Goal: Transaction & Acquisition: Book appointment/travel/reservation

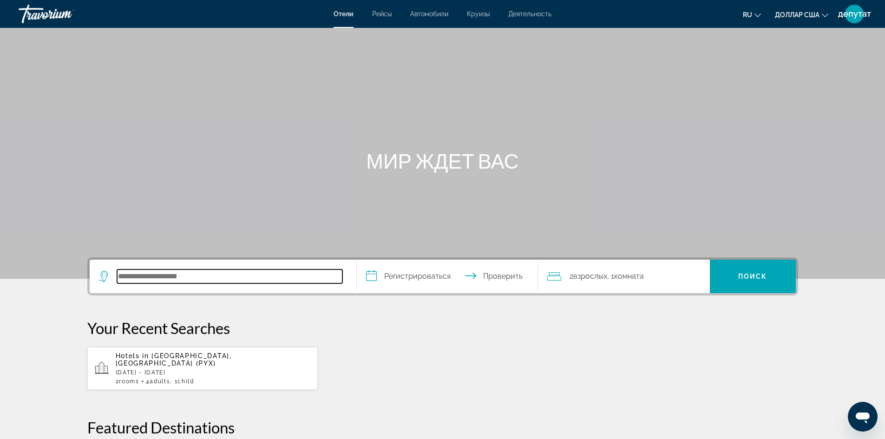
click at [190, 280] on input "Поиск отеля" at bounding box center [229, 276] width 225 height 14
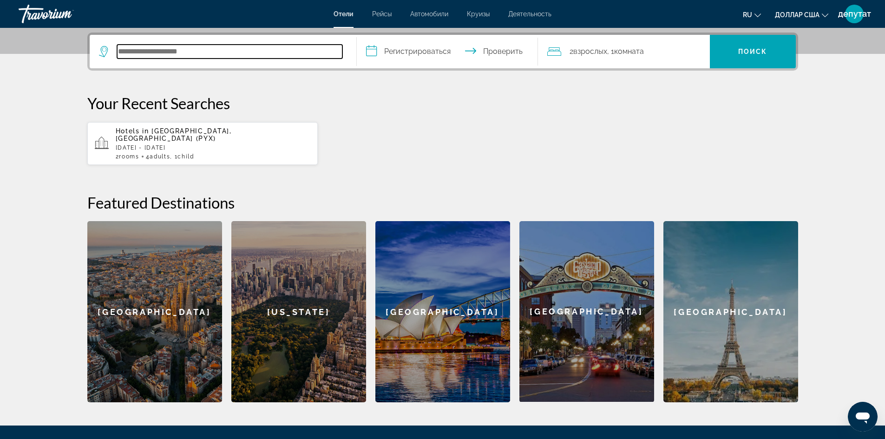
scroll to position [227, 0]
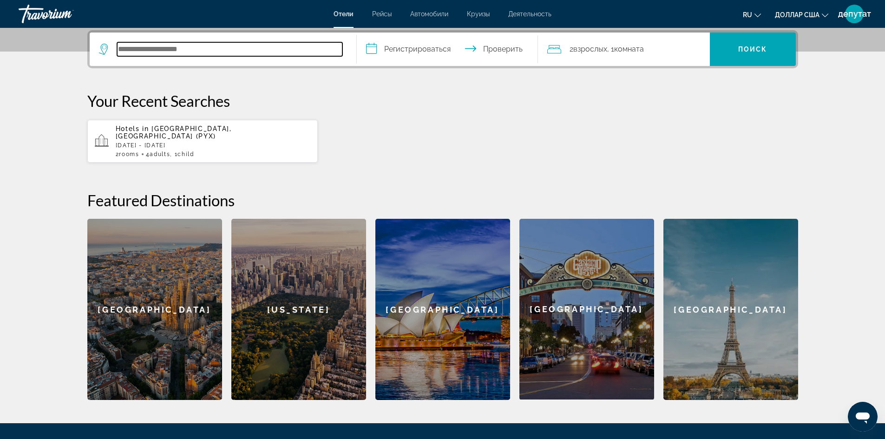
type input "*"
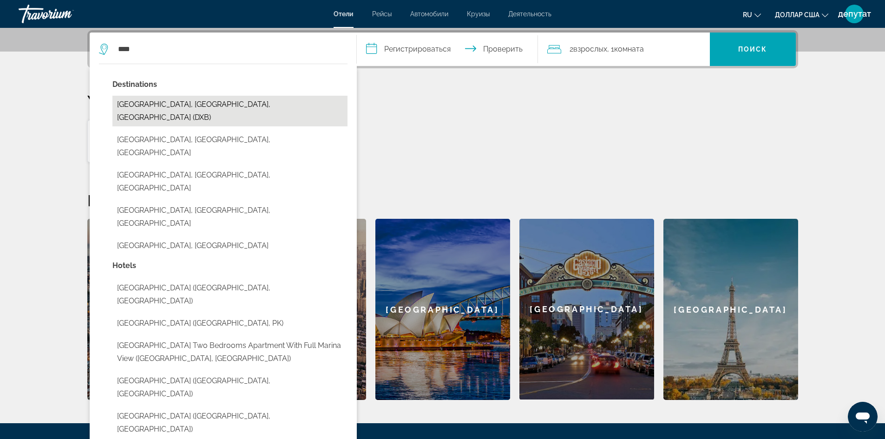
click at [228, 102] on button "[GEOGRAPHIC_DATA], [GEOGRAPHIC_DATA], [GEOGRAPHIC_DATA] (DXB)" at bounding box center [229, 111] width 235 height 31
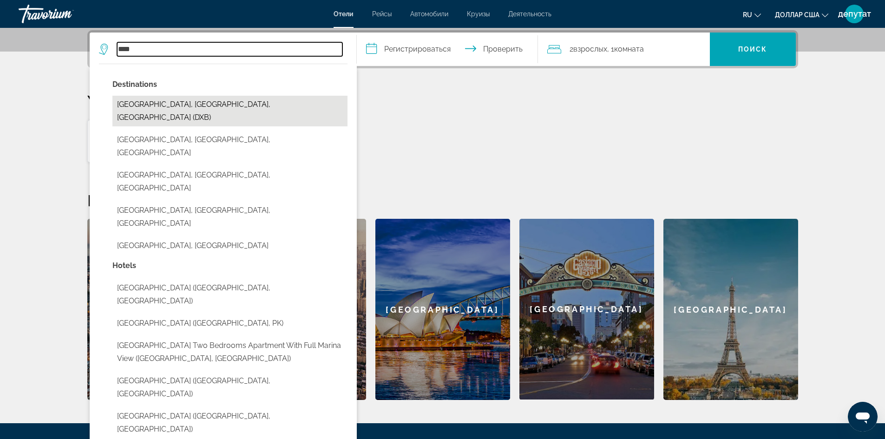
type input "**********"
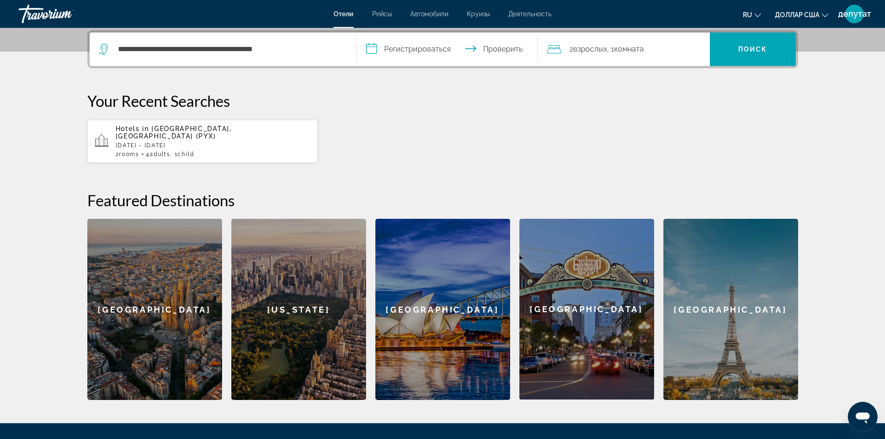
click at [377, 47] on input "**********" at bounding box center [449, 51] width 185 height 36
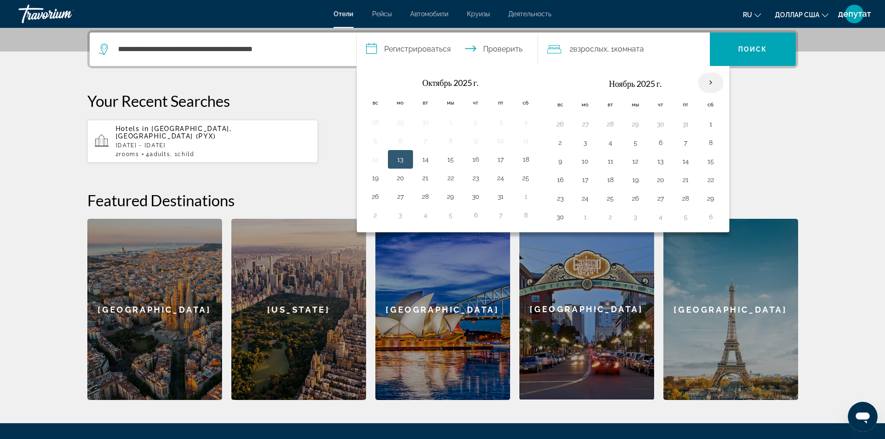
click at [710, 78] on th "В следующем месяце" at bounding box center [710, 82] width 25 height 20
click at [658, 196] on button "27" at bounding box center [660, 198] width 15 height 13
click at [453, 139] on button "8" at bounding box center [450, 142] width 15 height 13
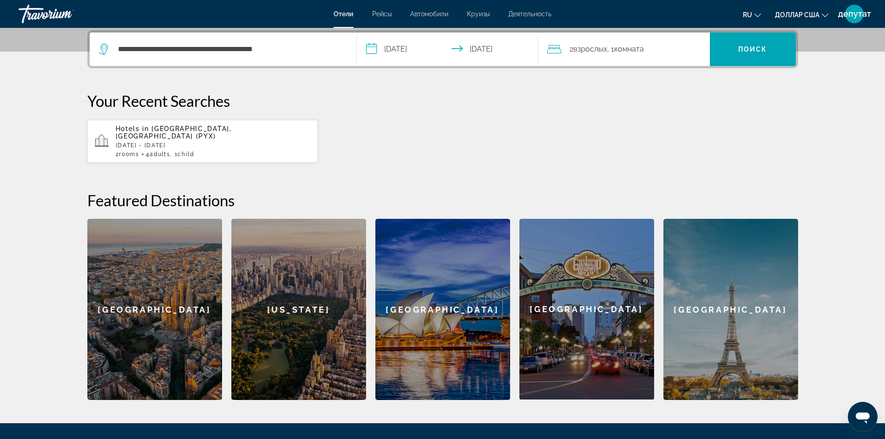
click at [402, 50] on input "**********" at bounding box center [449, 51] width 185 height 36
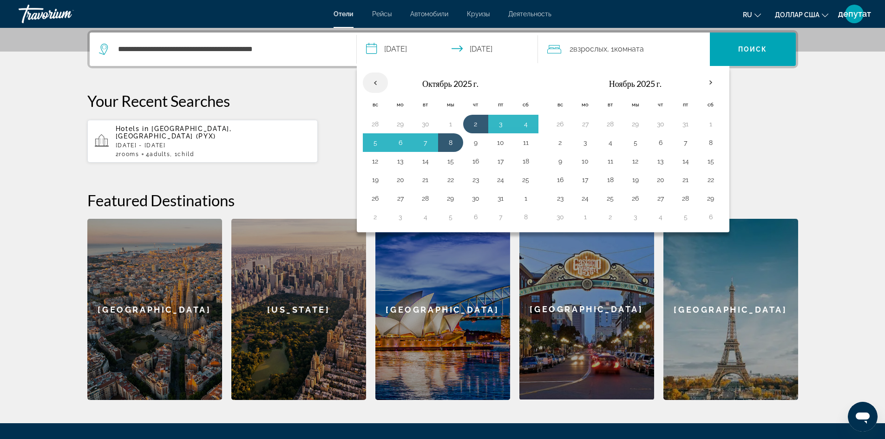
click at [377, 85] on th "Previous month" at bounding box center [375, 82] width 25 height 20
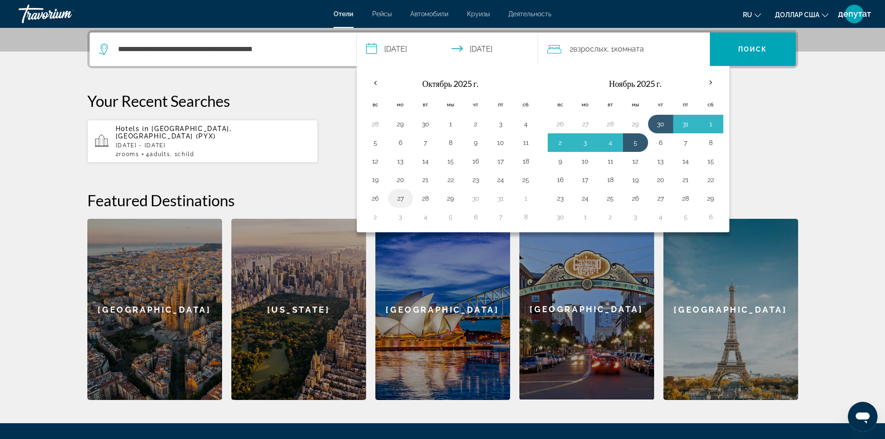
click at [400, 198] on button "27" at bounding box center [400, 198] width 15 height 13
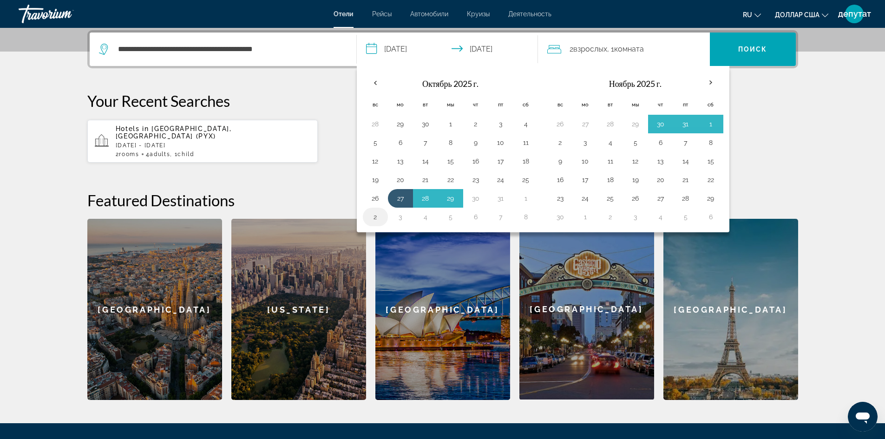
click at [373, 218] on button "2" at bounding box center [375, 216] width 15 height 13
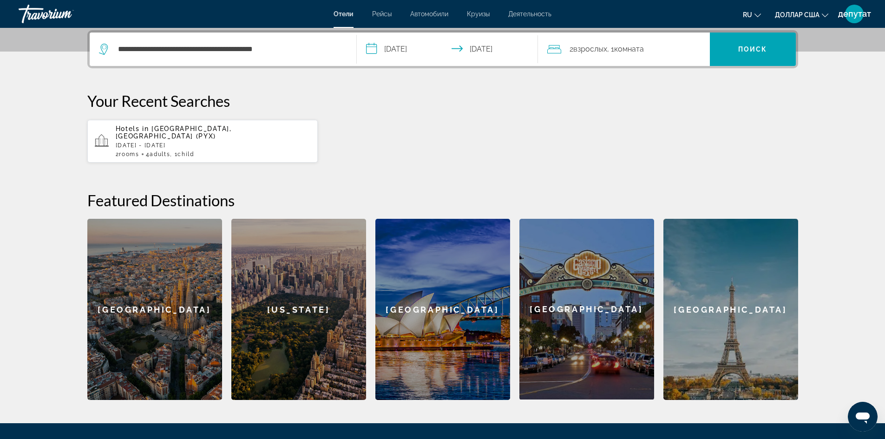
click at [405, 53] on input "**********" at bounding box center [449, 51] width 185 height 36
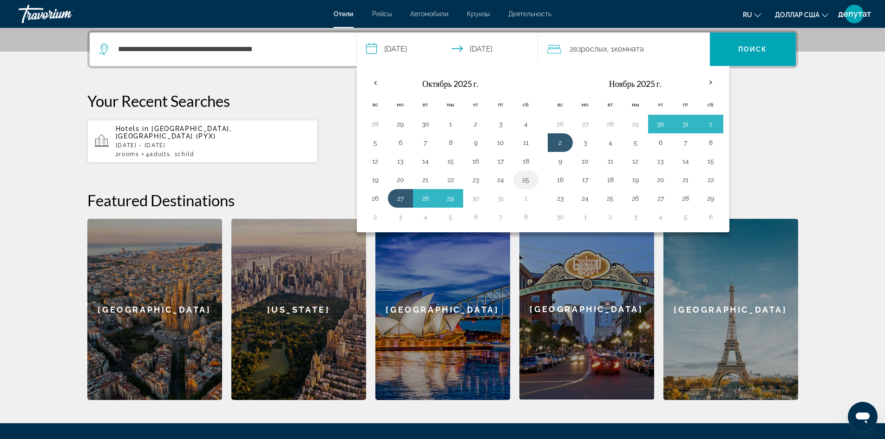
click at [524, 176] on button "25" at bounding box center [525, 179] width 15 height 13
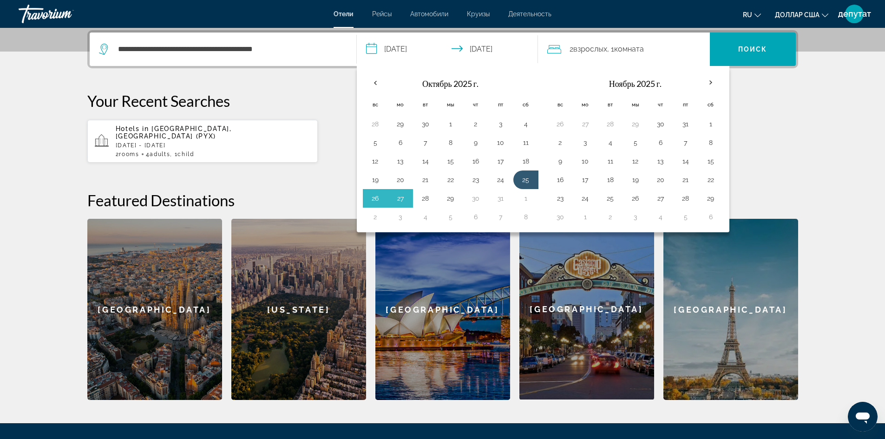
click at [751, 110] on p "Your Recent Searches" at bounding box center [442, 100] width 711 height 19
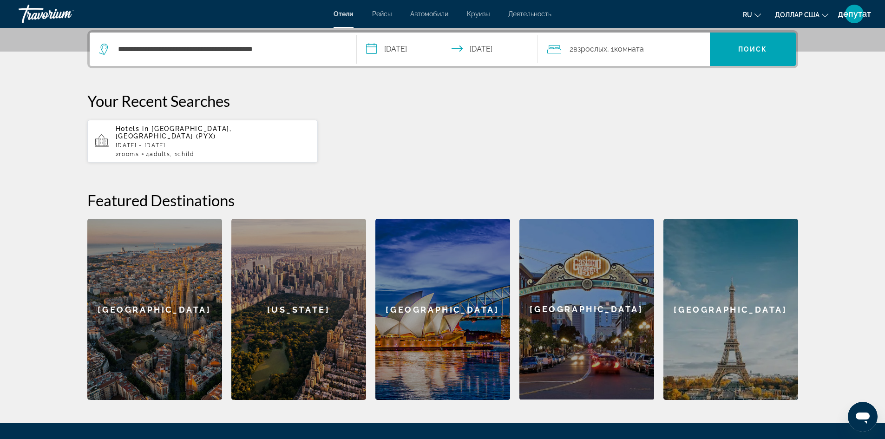
click at [395, 50] on input "**********" at bounding box center [449, 51] width 185 height 36
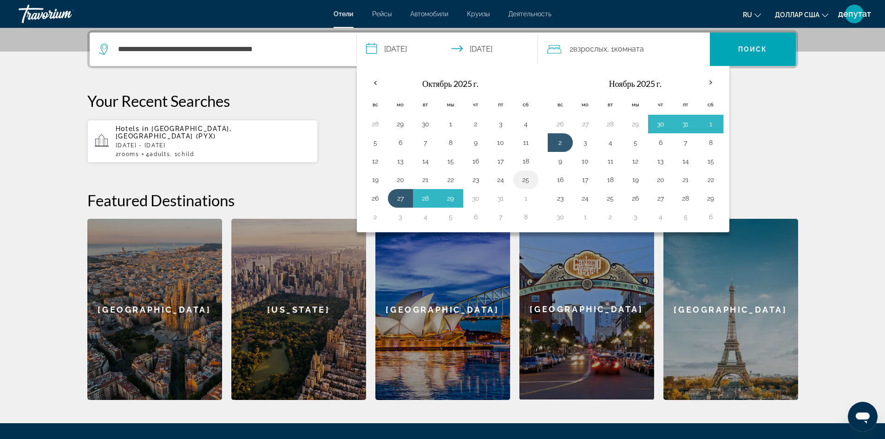
click at [522, 178] on button "25" at bounding box center [525, 179] width 15 height 13
click at [402, 215] on button "3" at bounding box center [400, 216] width 15 height 13
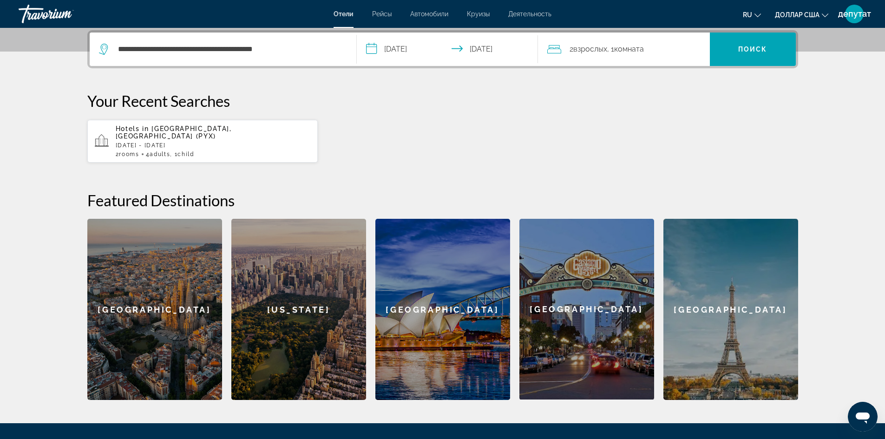
click at [432, 52] on input "**********" at bounding box center [449, 51] width 185 height 36
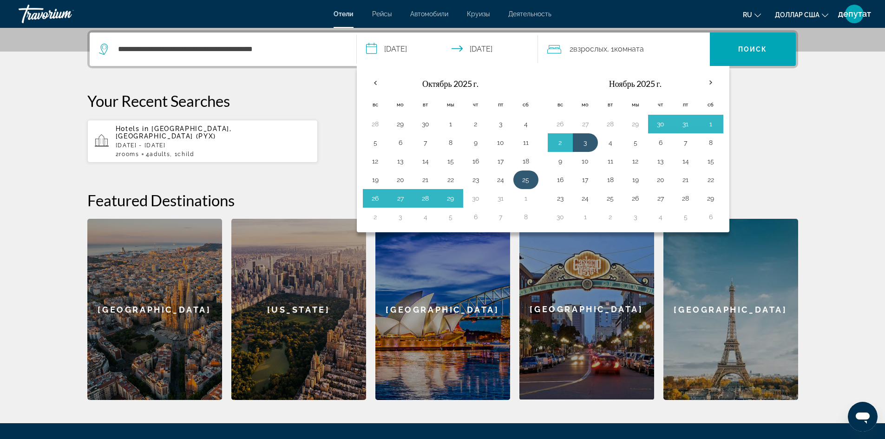
click at [526, 175] on button "25" at bounding box center [525, 179] width 15 height 13
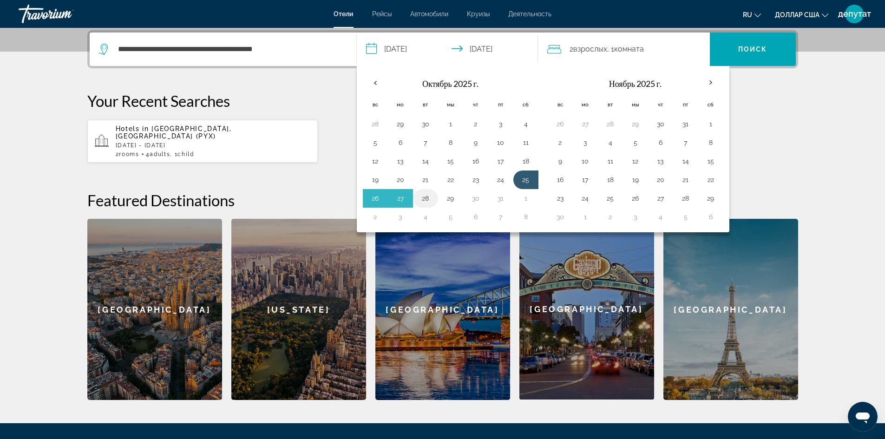
click at [423, 197] on button "28" at bounding box center [425, 198] width 15 height 13
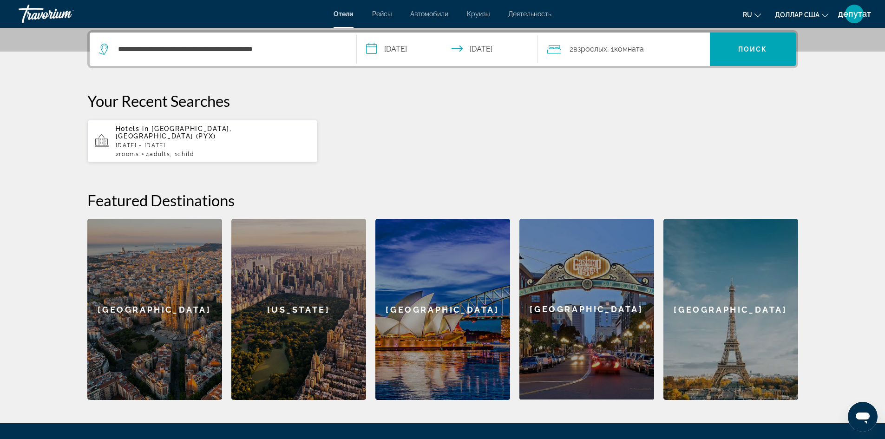
click at [411, 50] on input "**********" at bounding box center [449, 51] width 185 height 36
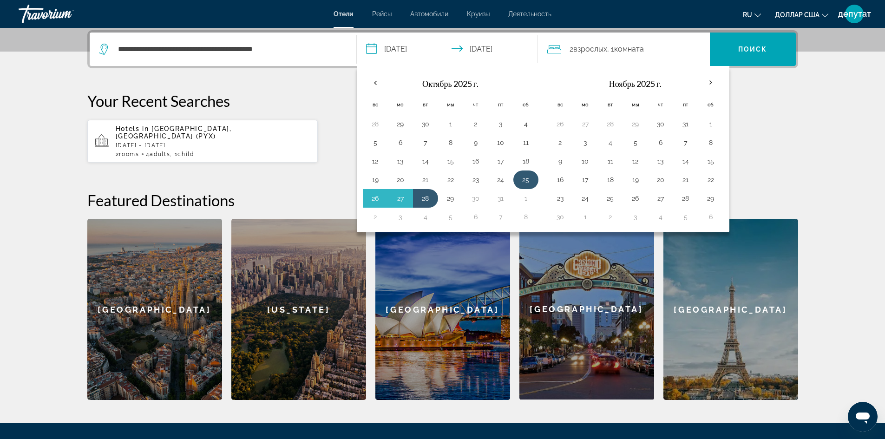
click at [527, 180] on button "25" at bounding box center [525, 179] width 15 height 13
click at [398, 218] on button "3" at bounding box center [400, 216] width 15 height 13
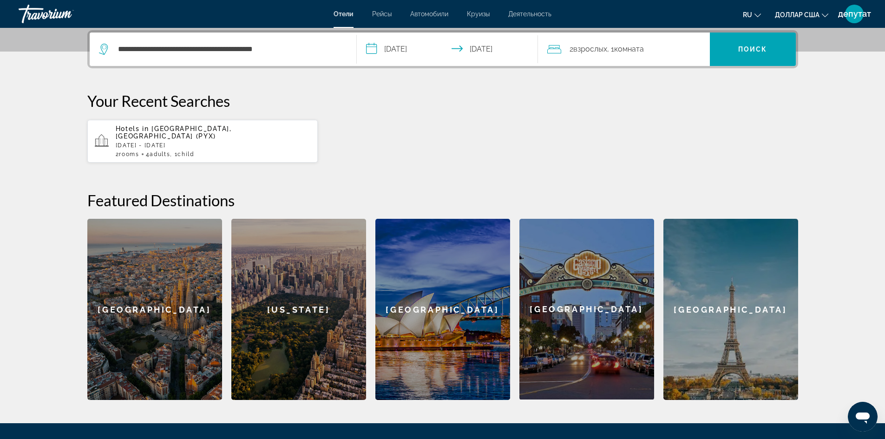
click at [484, 41] on input "**********" at bounding box center [449, 51] width 185 height 36
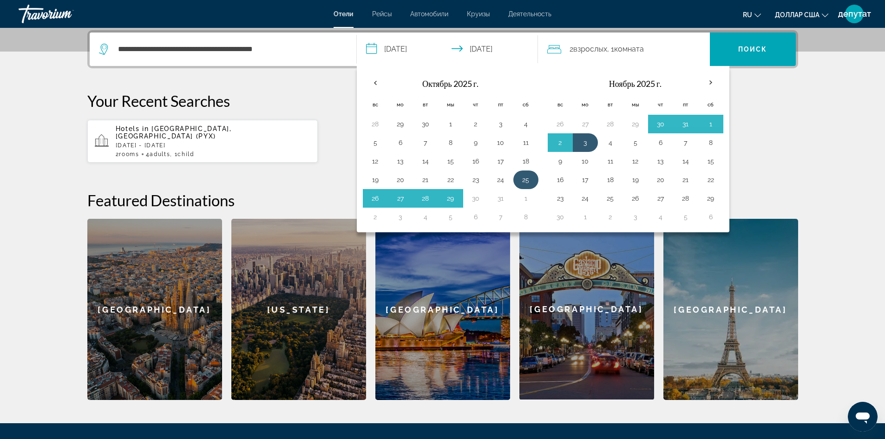
click at [526, 177] on button "25" at bounding box center [525, 179] width 15 height 13
click at [377, 215] on button "2" at bounding box center [375, 216] width 15 height 13
type input "**********"
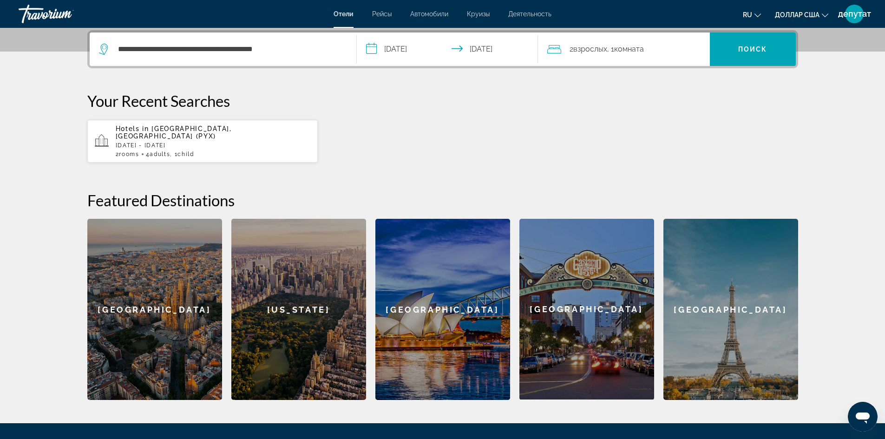
click at [612, 48] on font ", 1" at bounding box center [610, 49] width 7 height 9
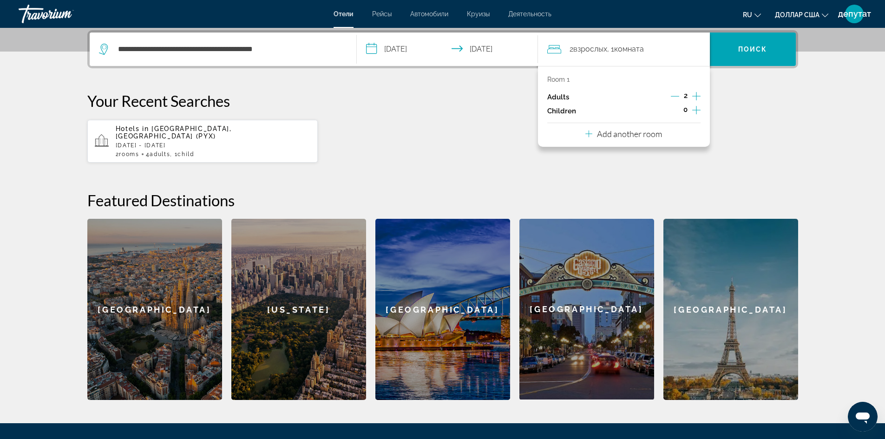
click at [697, 94] on icon "Increment adults" at bounding box center [696, 96] width 8 height 11
click at [698, 109] on icon "Increment children" at bounding box center [696, 109] width 8 height 11
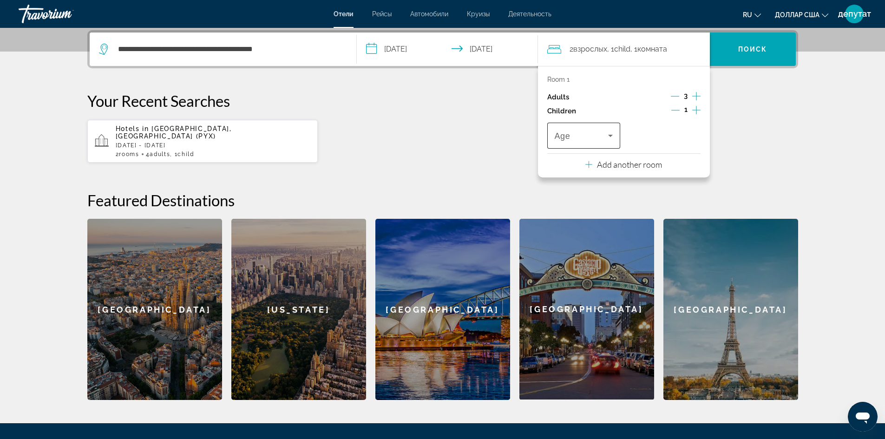
click at [609, 137] on icon "Travelers: 3 adults, 1 child" at bounding box center [610, 135] width 11 height 11
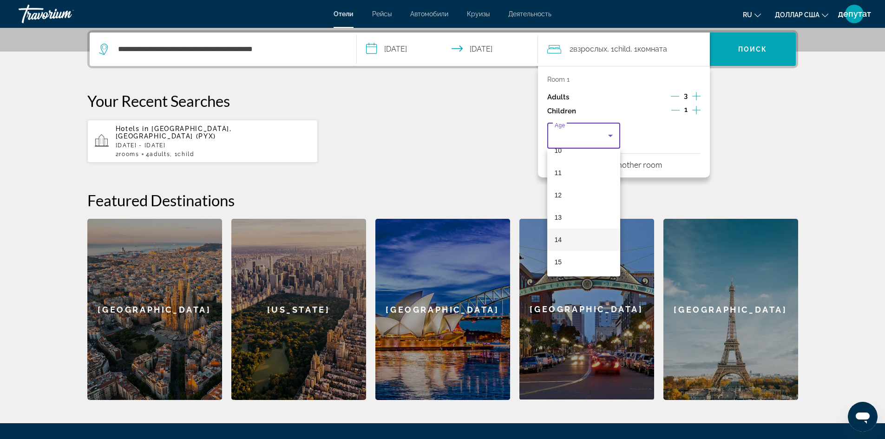
scroll to position [235, 0]
click at [561, 174] on font "11" at bounding box center [557, 173] width 7 height 7
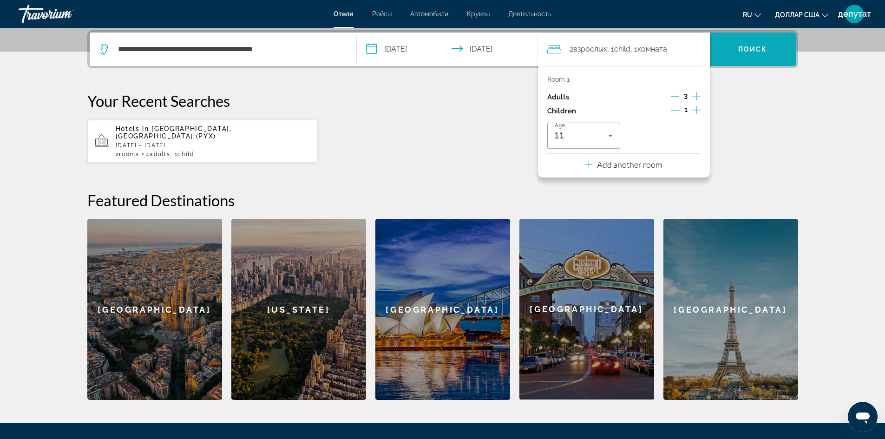
click at [740, 42] on span "Поиск" at bounding box center [753, 49] width 86 height 22
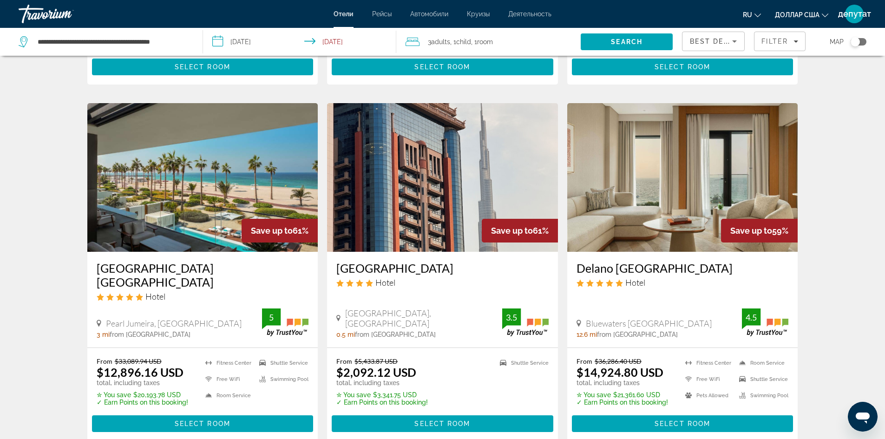
scroll to position [650, 0]
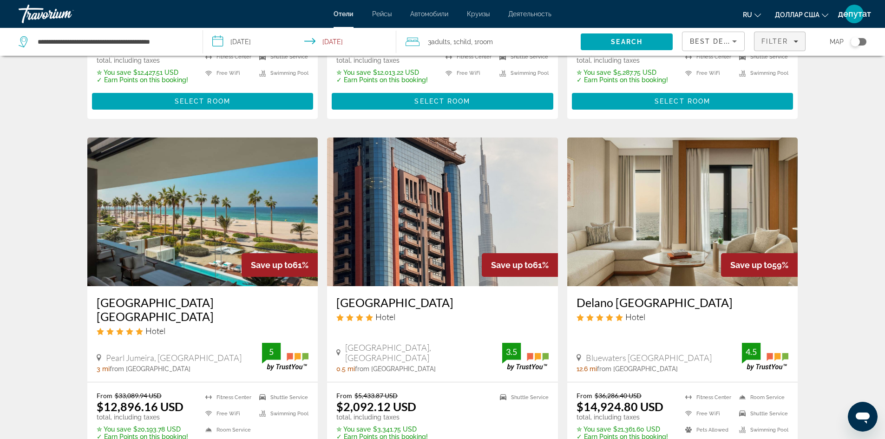
click at [780, 41] on span "Filter" at bounding box center [774, 41] width 26 height 7
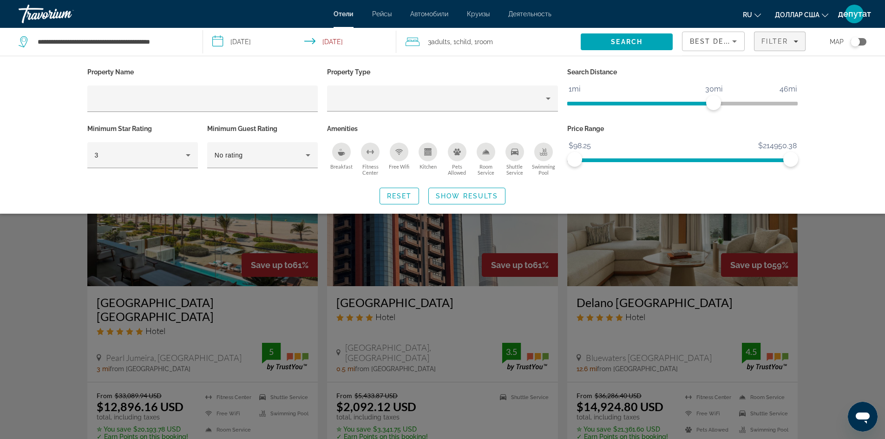
click at [342, 150] on icon "Breakfast" at bounding box center [341, 151] width 7 height 7
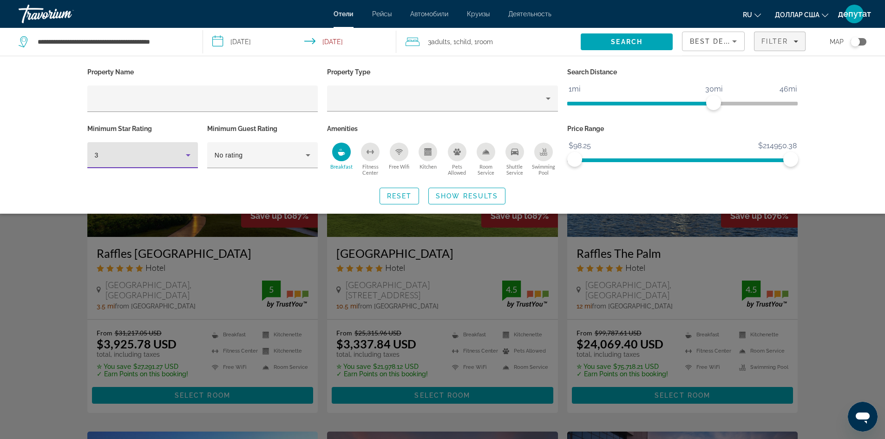
click at [186, 154] on icon "Hotel Filters" at bounding box center [188, 155] width 11 height 11
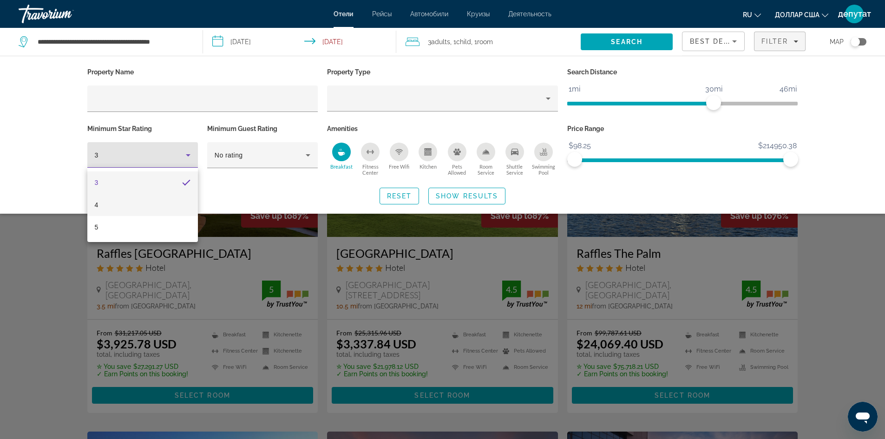
click at [95, 203] on font "4" at bounding box center [97, 204] width 4 height 7
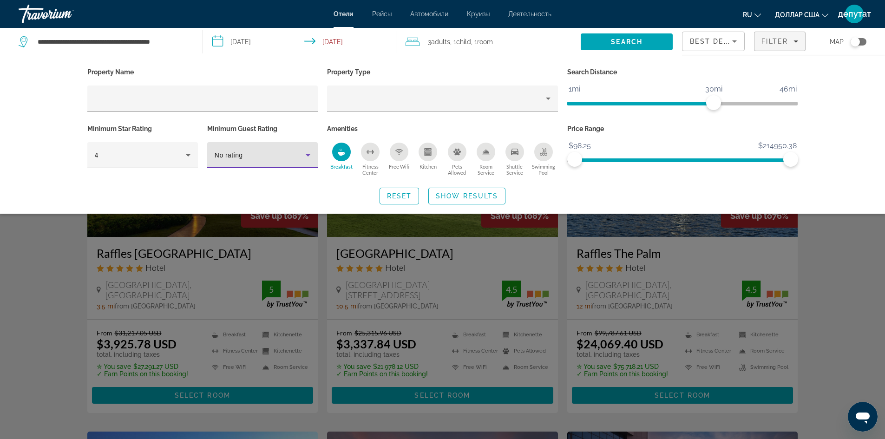
click at [308, 154] on icon "Hotel Filters" at bounding box center [308, 155] width 5 height 2
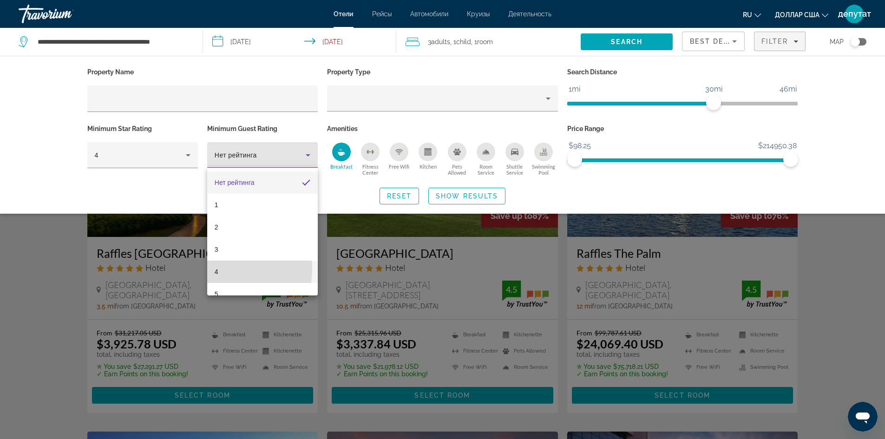
click at [218, 268] on mat-option "4" at bounding box center [262, 272] width 111 height 22
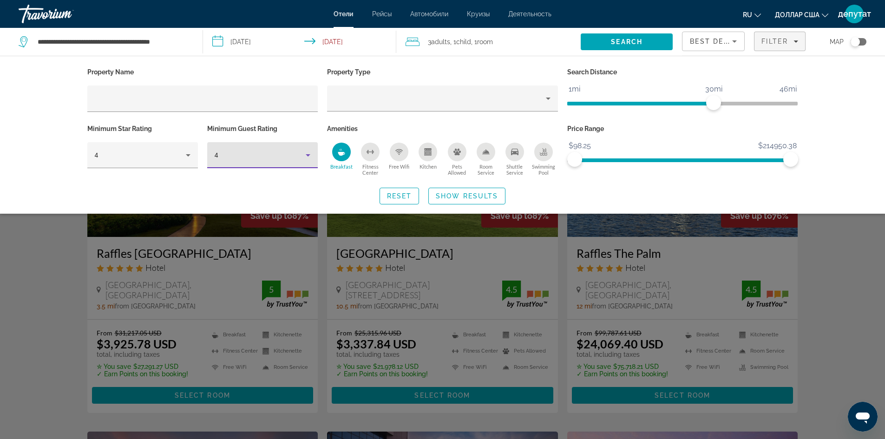
click at [486, 156] on div "Room Service" at bounding box center [485, 152] width 19 height 19
click at [484, 153] on icon "Room Service" at bounding box center [485, 151] width 7 height 7
click at [542, 150] on icon "Swimming Pool" at bounding box center [543, 151] width 7 height 7
click at [491, 200] on span "Search widget" at bounding box center [467, 196] width 76 height 22
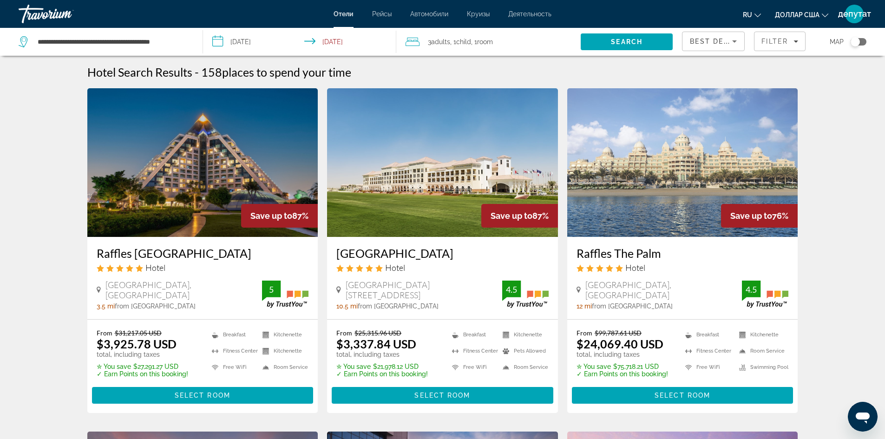
drag, startPoint x: 109, startPoint y: 276, endPoint x: 36, endPoint y: 222, distance: 90.8
click at [130, 250] on h3 "Raffles Dubai" at bounding box center [203, 253] width 212 height 14
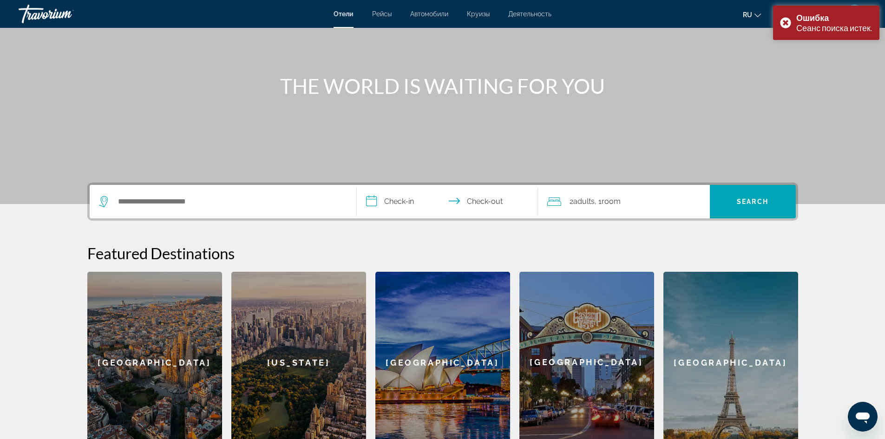
scroll to position [40, 0]
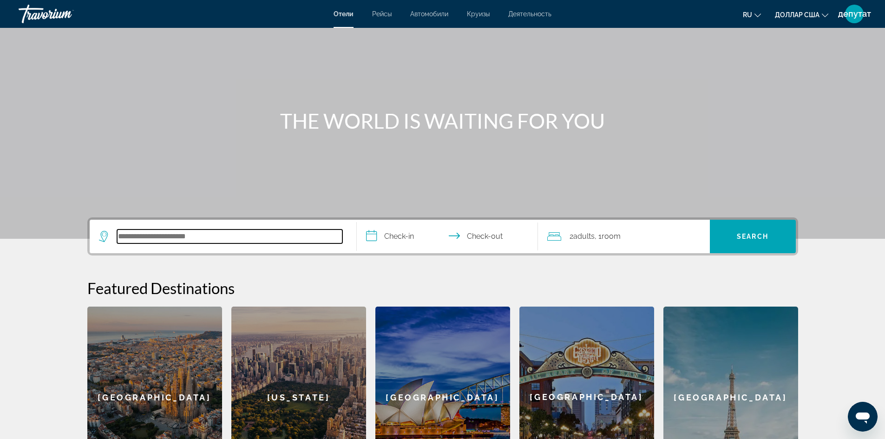
click at [153, 232] on input "Search hotel destination" at bounding box center [229, 236] width 225 height 14
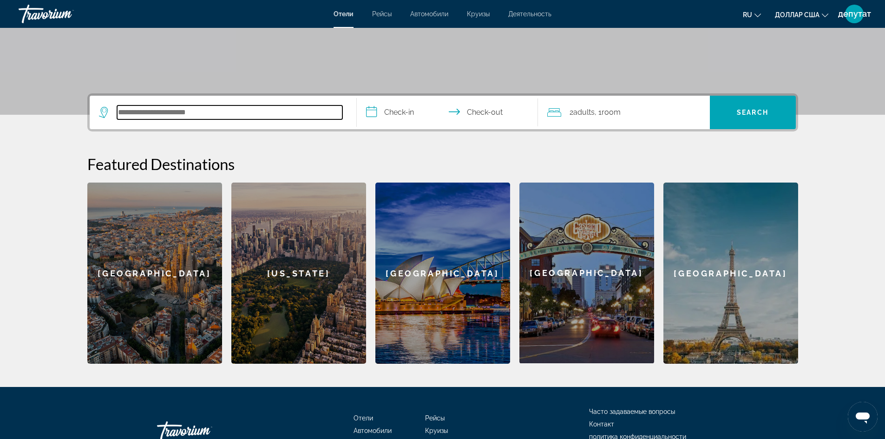
scroll to position [226, 0]
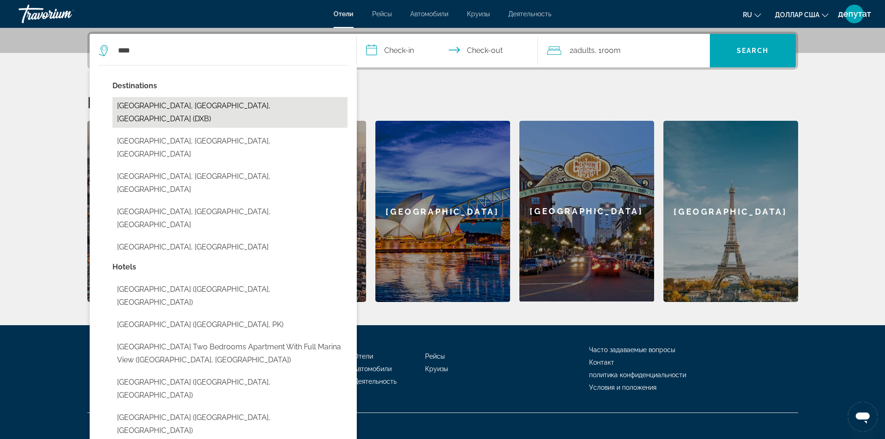
click at [141, 102] on button "[GEOGRAPHIC_DATA], [GEOGRAPHIC_DATA], [GEOGRAPHIC_DATA] (DXB)" at bounding box center [229, 112] width 235 height 31
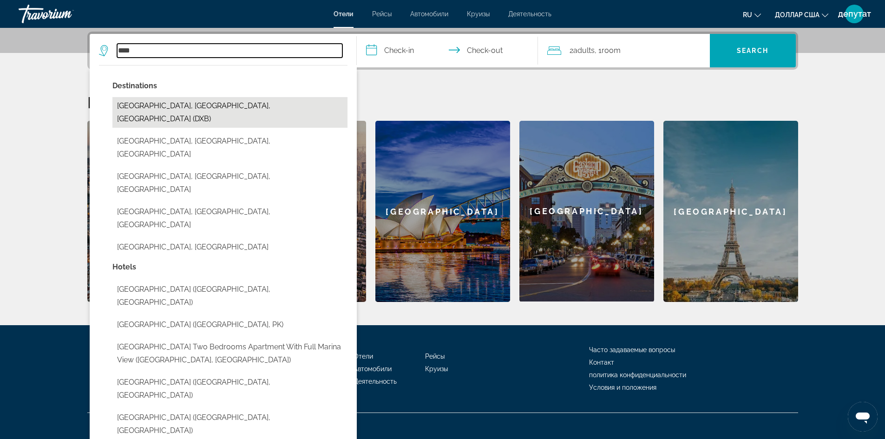
type input "**********"
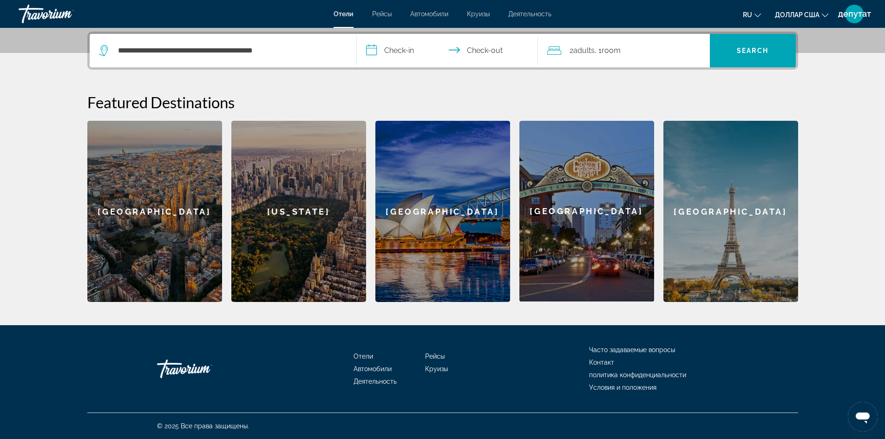
click at [379, 49] on input "**********" at bounding box center [449, 52] width 185 height 36
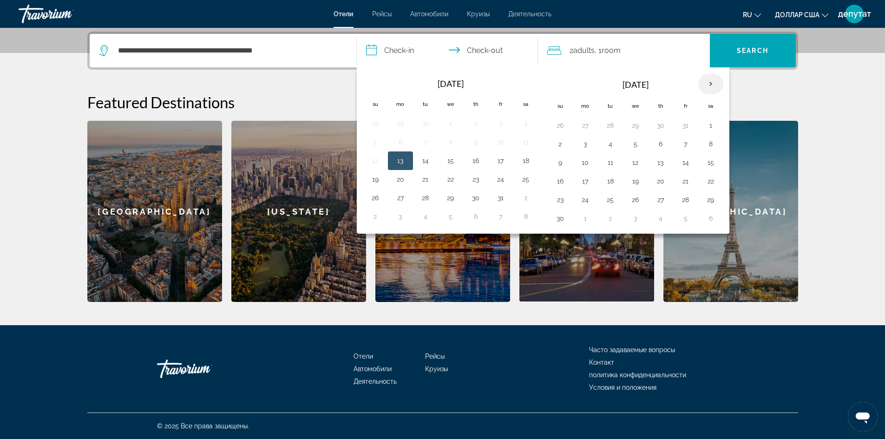
click at [714, 84] on th "Next month" at bounding box center [710, 84] width 25 height 20
click at [713, 179] on button "27" at bounding box center [710, 181] width 15 height 13
click at [708, 86] on th "Next month" at bounding box center [710, 84] width 25 height 20
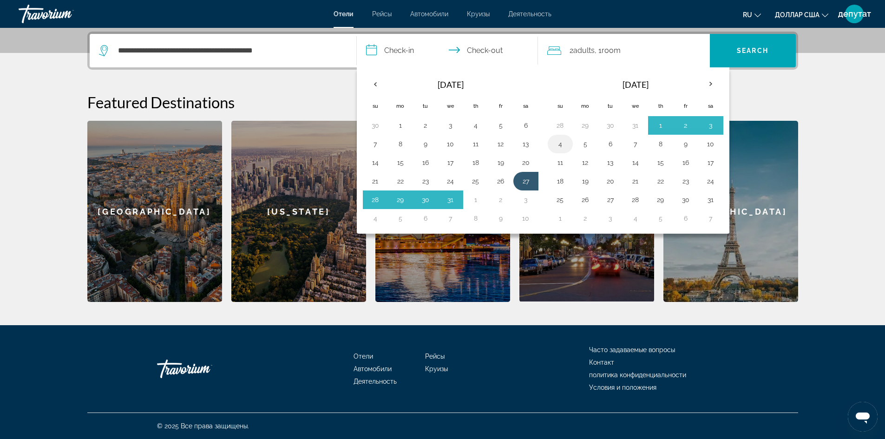
click at [562, 145] on button "4" at bounding box center [560, 143] width 15 height 13
type input "**********"
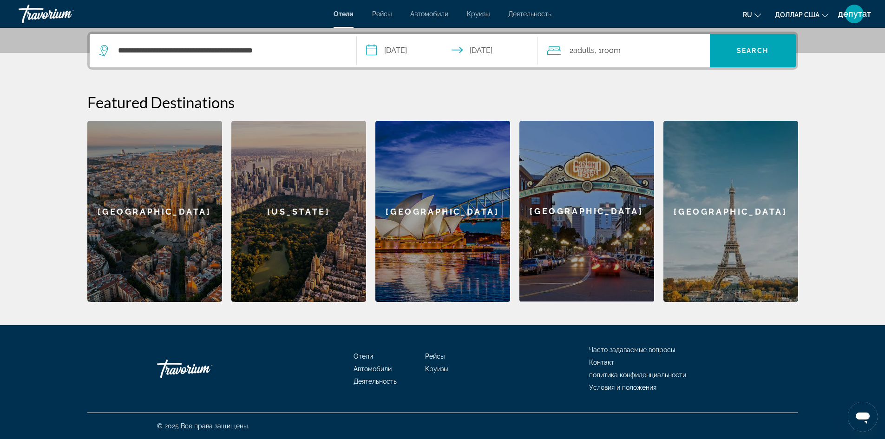
click at [619, 51] on span "Room" at bounding box center [610, 50] width 19 height 9
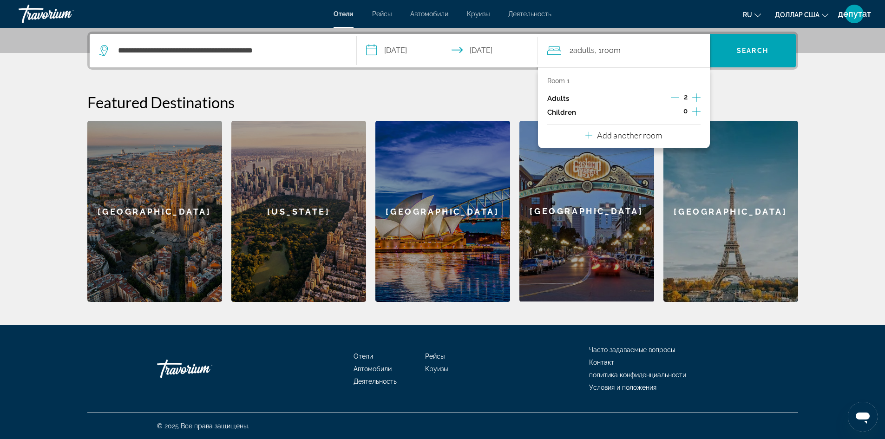
click at [695, 95] on icon "Increment adults" at bounding box center [696, 97] width 8 height 11
click at [698, 108] on icon "Increment children" at bounding box center [696, 111] width 8 height 11
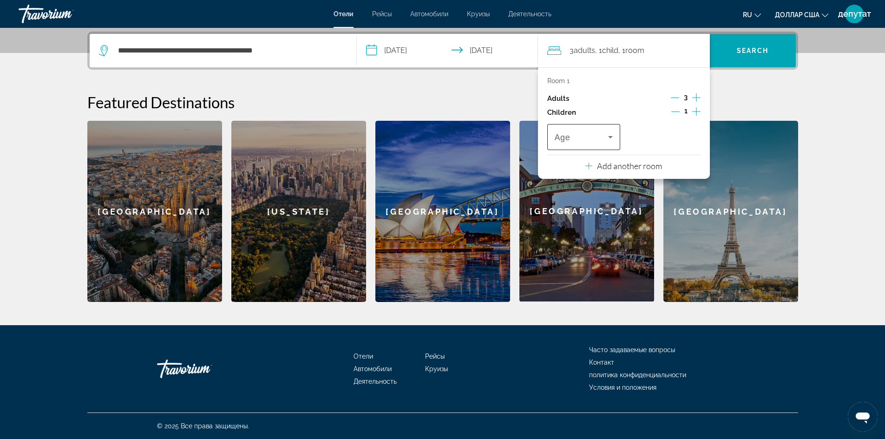
click at [615, 132] on icon "Travelers: 3 adults, 1 child" at bounding box center [610, 136] width 11 height 11
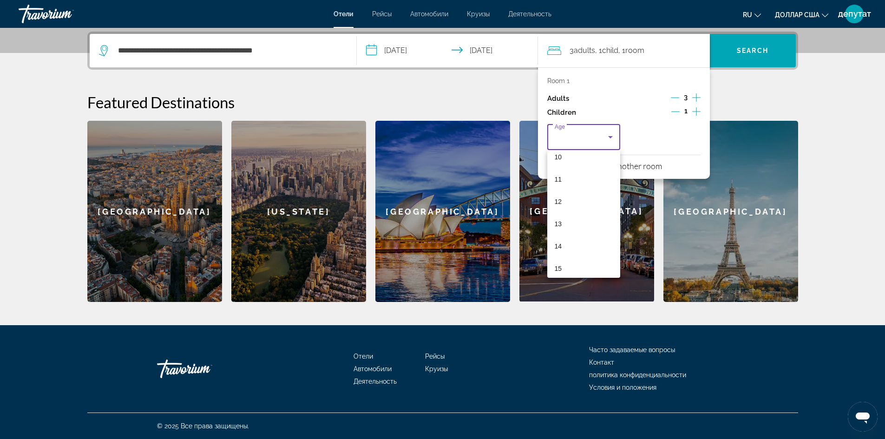
scroll to position [232, 0]
click at [558, 176] on font "11" at bounding box center [557, 177] width 7 height 7
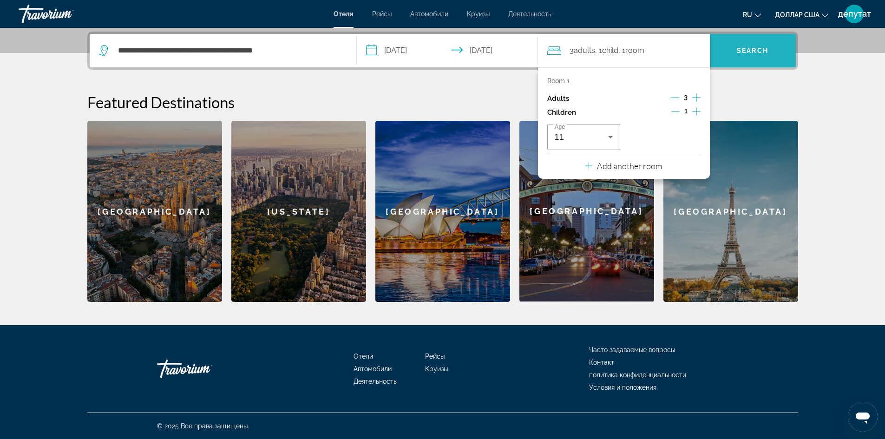
click at [757, 50] on span "Search" at bounding box center [753, 50] width 32 height 7
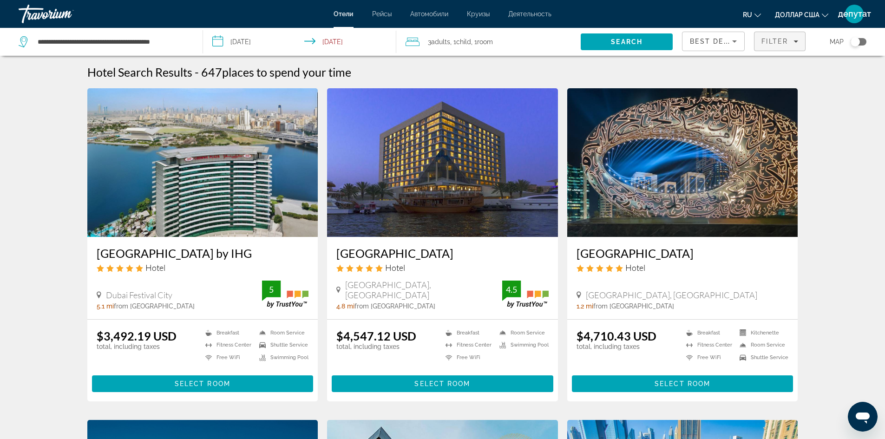
click at [782, 40] on span "Filter" at bounding box center [774, 41] width 26 height 7
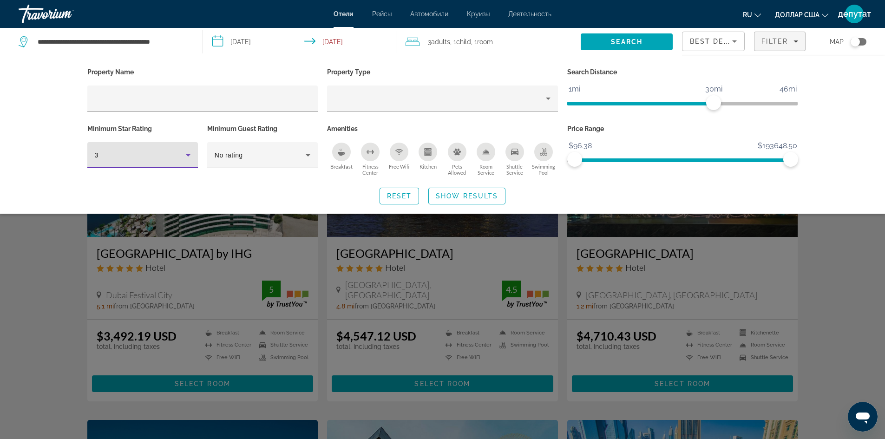
click at [184, 154] on icon "Hotel Filters" at bounding box center [188, 155] width 11 height 11
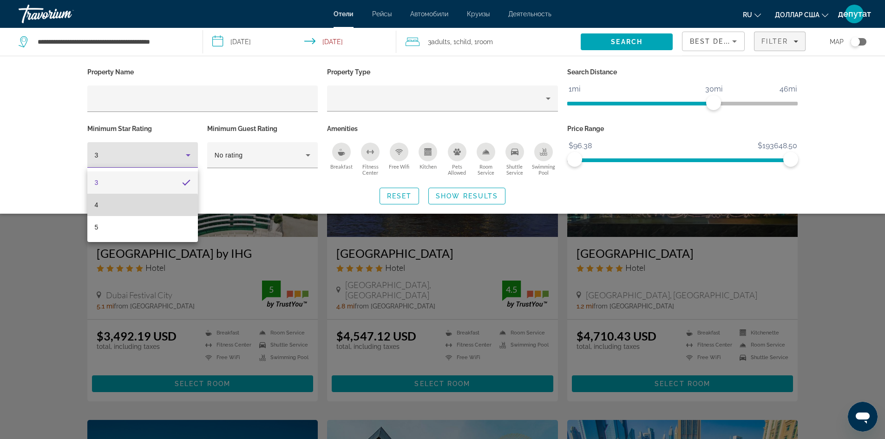
click at [105, 205] on mat-option "4" at bounding box center [142, 205] width 111 height 22
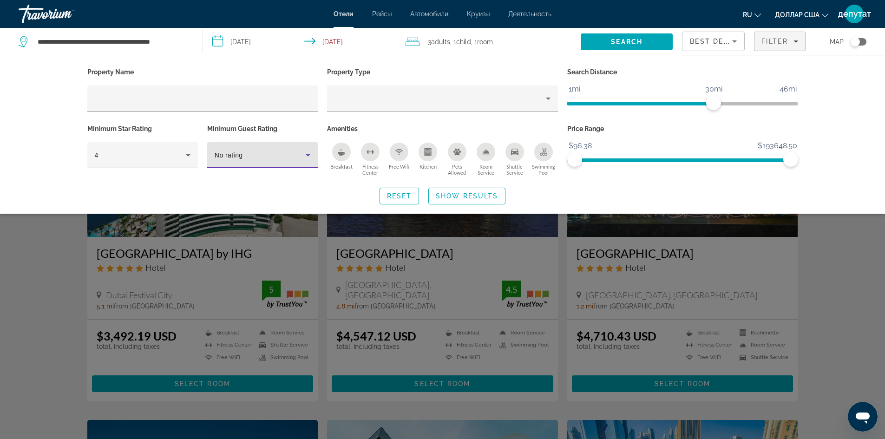
click at [308, 153] on icon "Hotel Filters" at bounding box center [307, 155] width 11 height 11
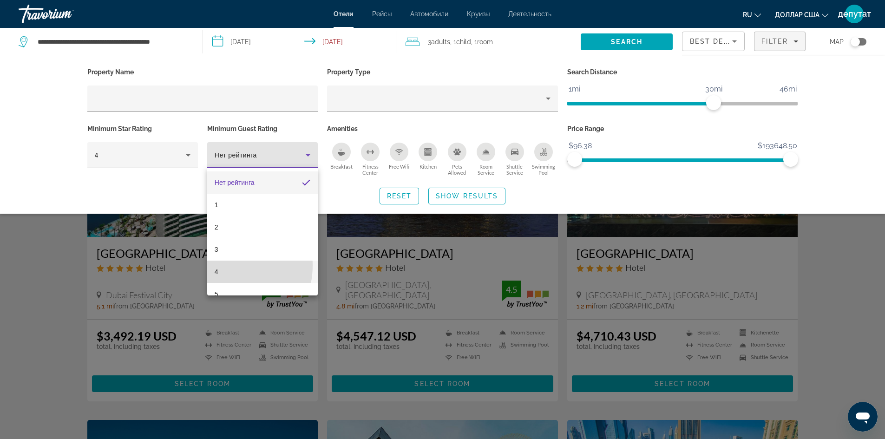
click at [221, 265] on mat-option "4" at bounding box center [262, 272] width 111 height 22
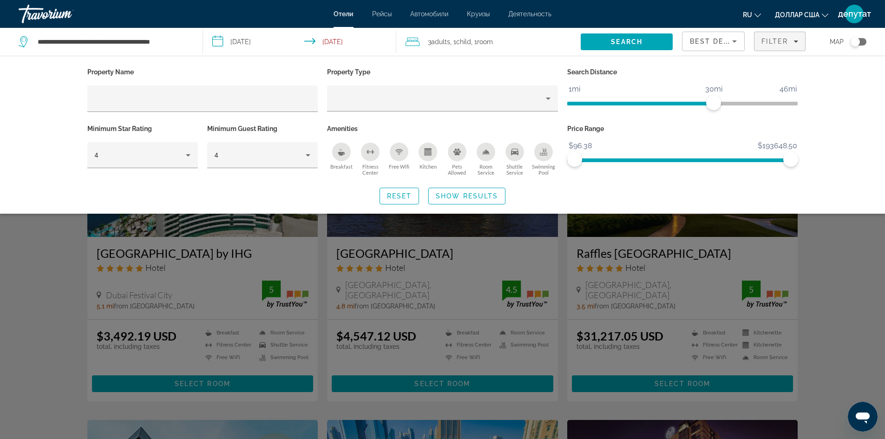
click at [342, 151] on icon "Breakfast" at bounding box center [341, 151] width 7 height 7
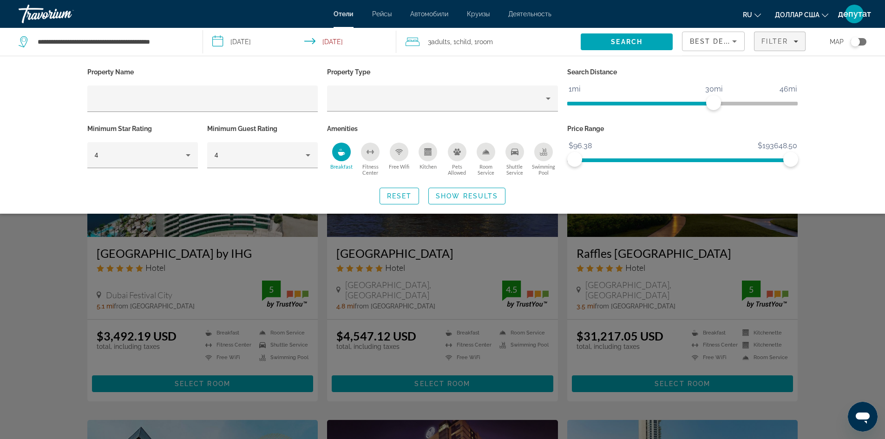
click at [547, 152] on icon "Swimming Pool" at bounding box center [543, 153] width 7 height 2
click at [450, 196] on span "Show Results" at bounding box center [467, 195] width 62 height 7
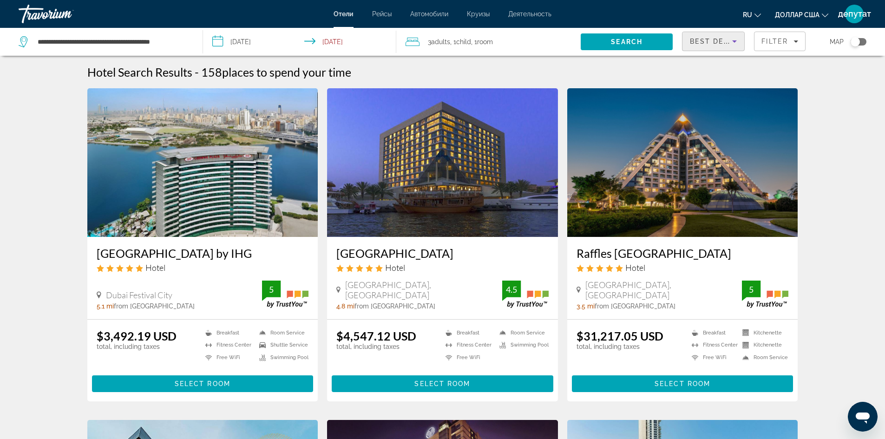
click at [735, 39] on icon "Sort by" at bounding box center [734, 41] width 11 height 11
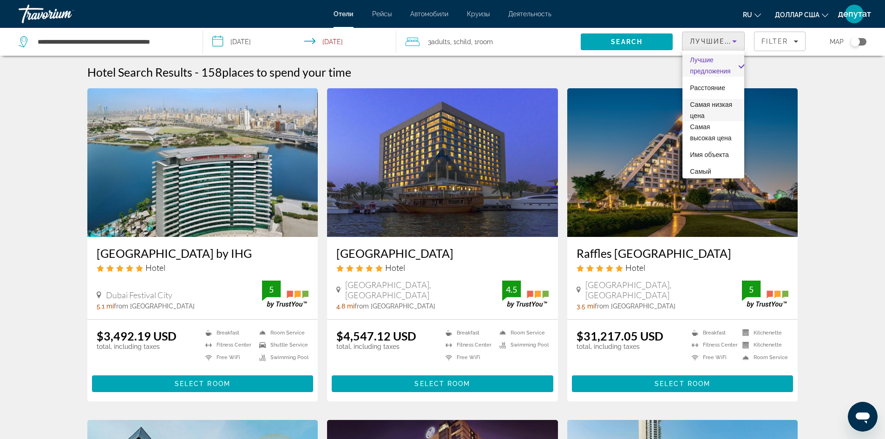
click at [703, 118] on font "Самая низкая цена" at bounding box center [711, 110] width 42 height 19
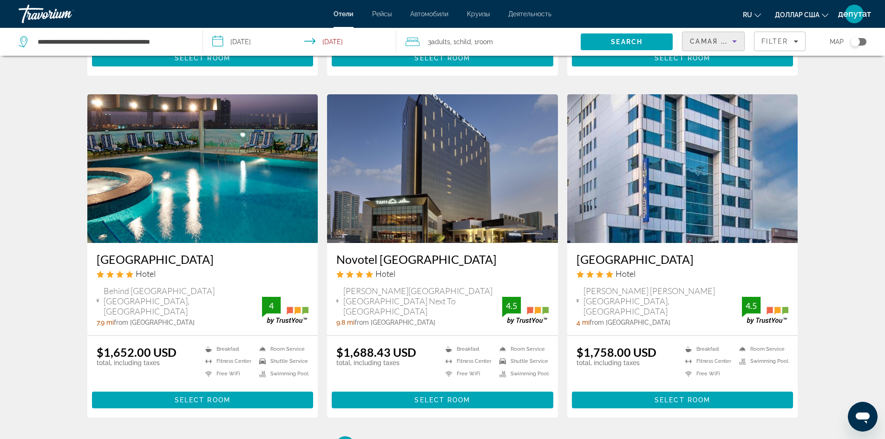
scroll to position [1022, 0]
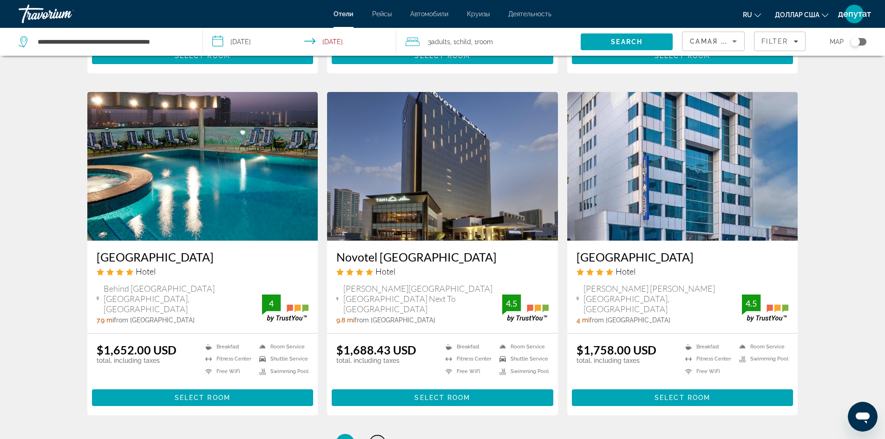
click at [372, 435] on link "page 2" at bounding box center [377, 443] width 16 height 16
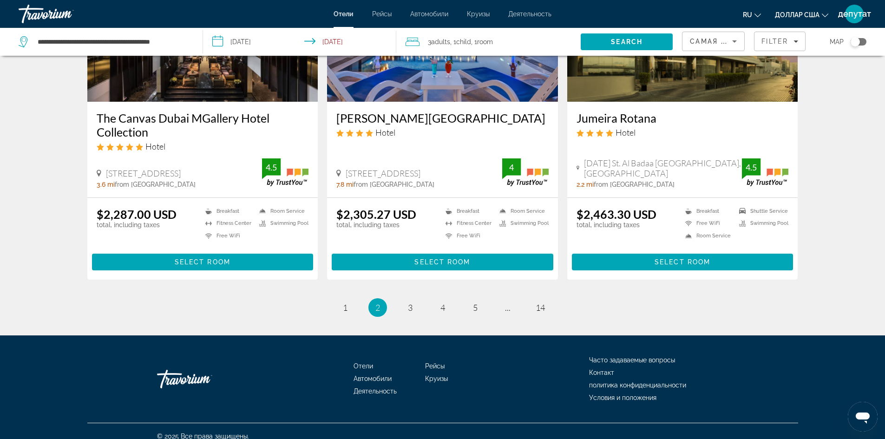
scroll to position [1180, 0]
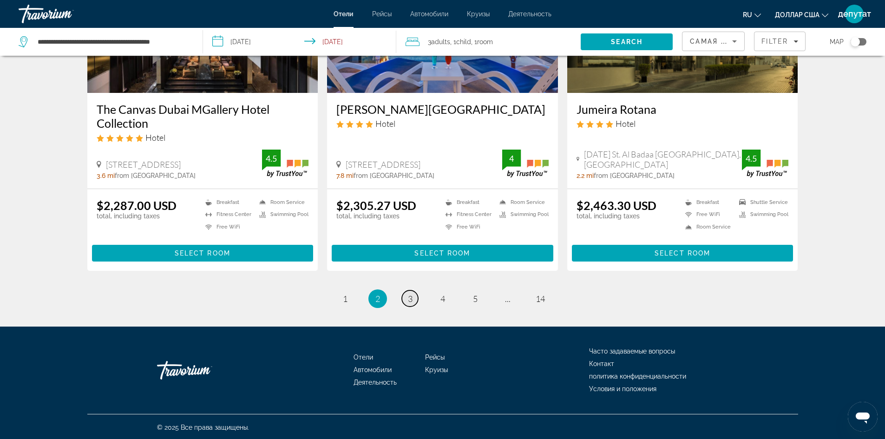
click at [412, 300] on span "3" at bounding box center [410, 298] width 5 height 10
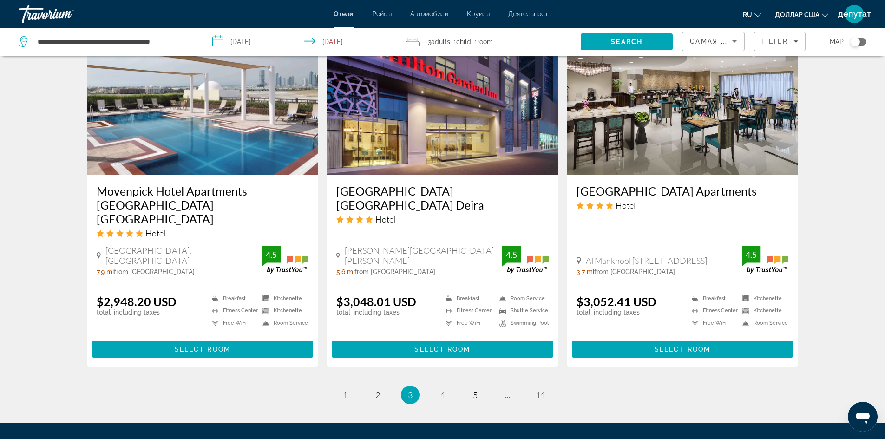
scroll to position [1152, 0]
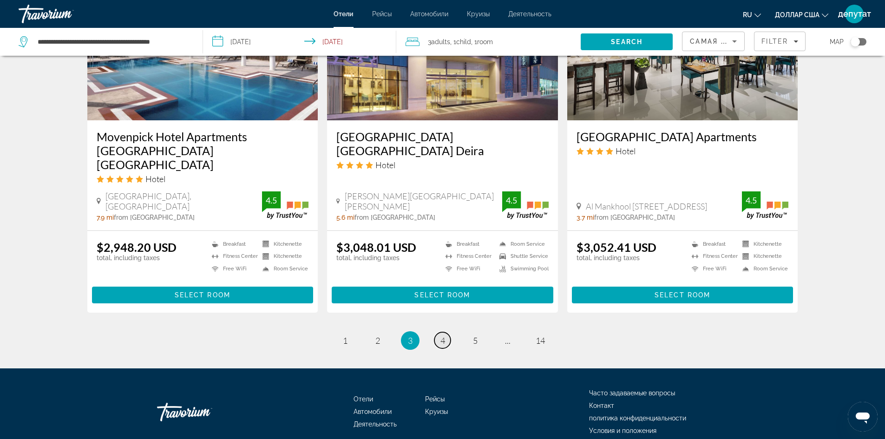
click at [446, 332] on link "page 4" at bounding box center [442, 340] width 16 height 16
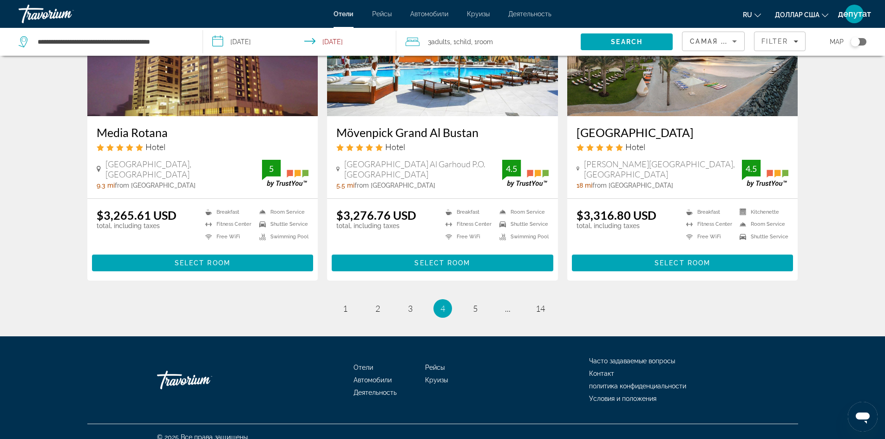
scroll to position [1141, 0]
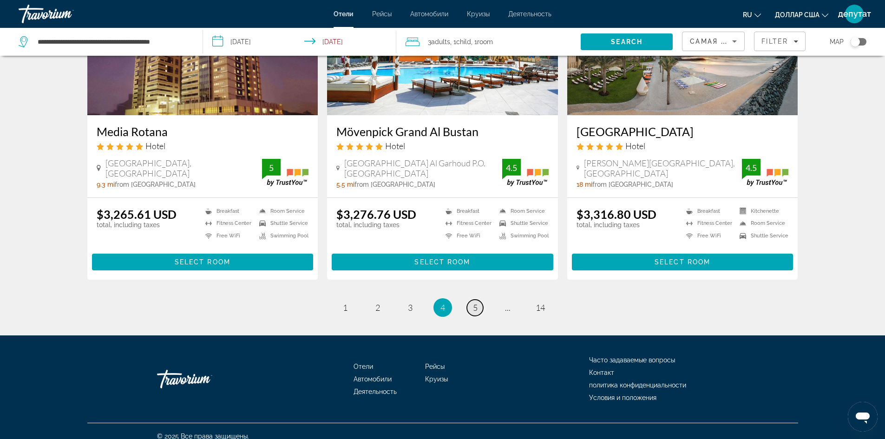
click at [473, 302] on span "5" at bounding box center [475, 307] width 5 height 10
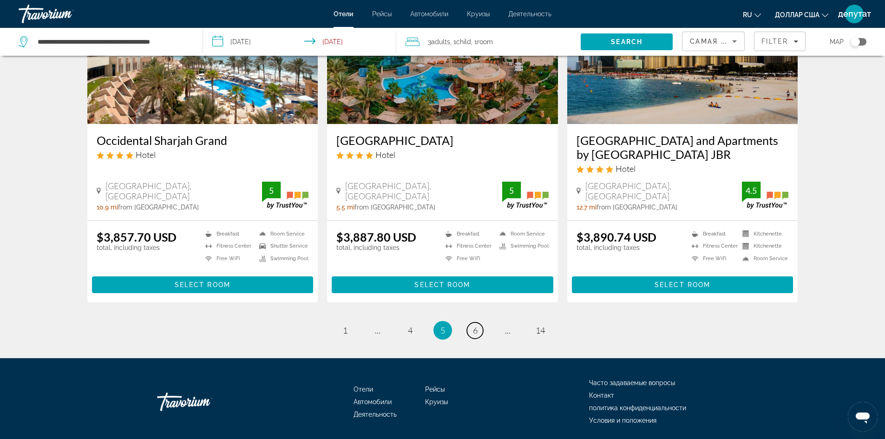
scroll to position [1152, 0]
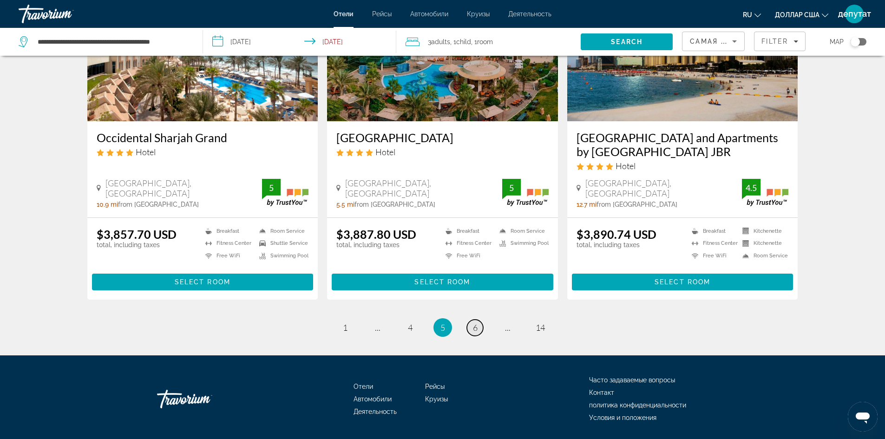
click at [475, 322] on span "6" at bounding box center [475, 327] width 5 height 10
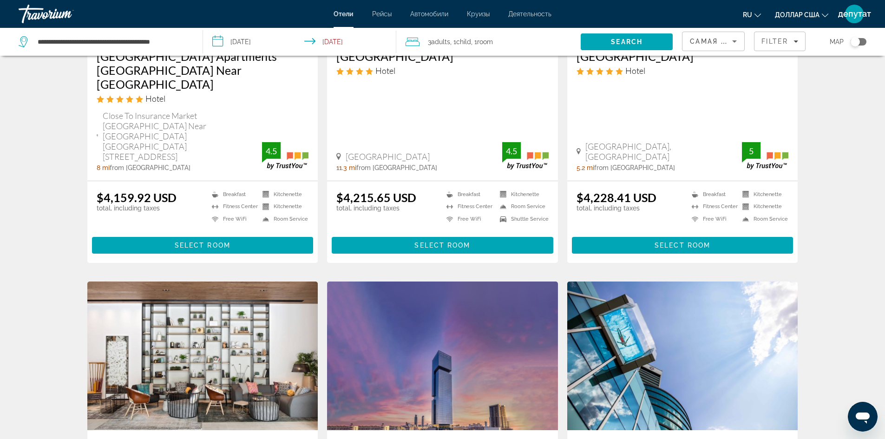
scroll to position [541, 0]
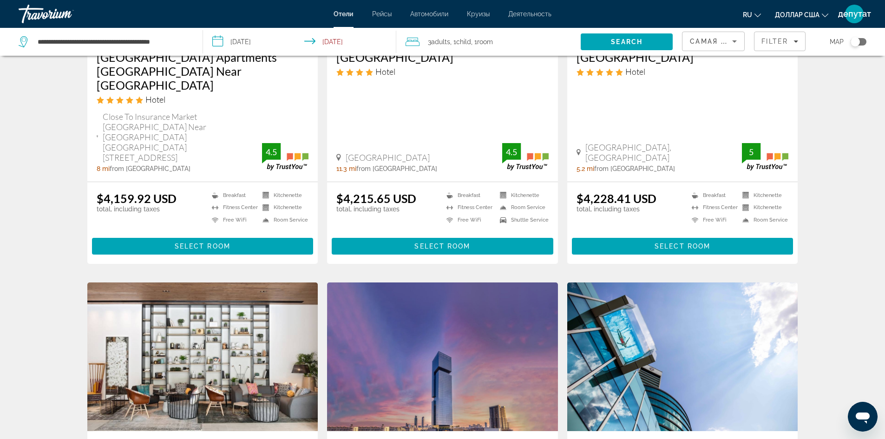
click at [483, 11] on font "Круизы" at bounding box center [478, 13] width 23 height 7
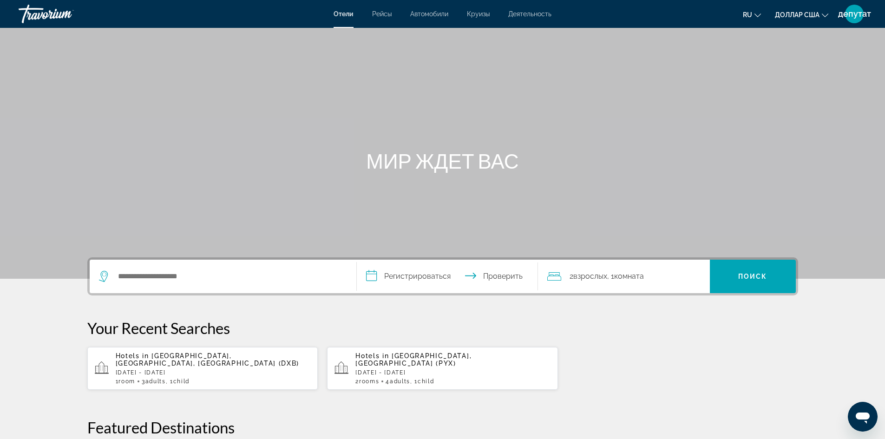
click at [477, 13] on font "Круизы" at bounding box center [478, 13] width 23 height 7
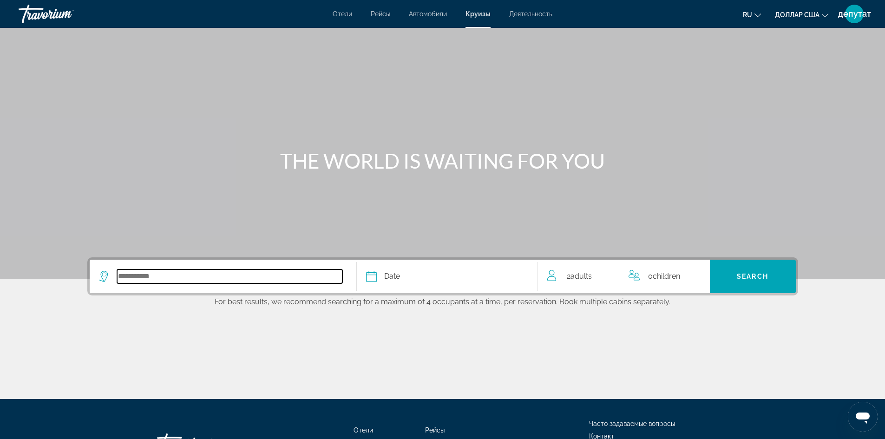
click at [130, 274] on input "Select cruise destination" at bounding box center [229, 276] width 225 height 14
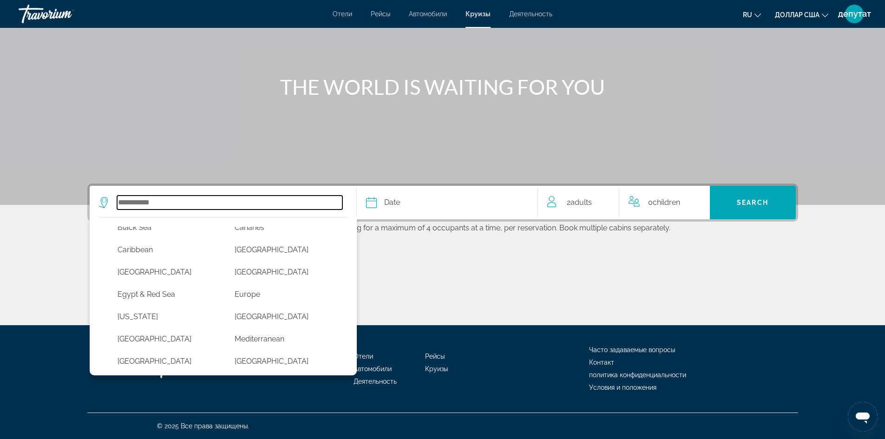
scroll to position [100, 0]
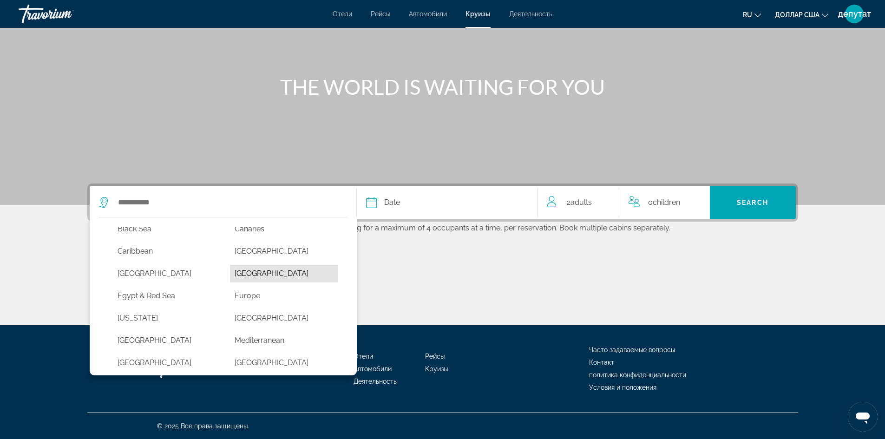
click at [253, 271] on button "[GEOGRAPHIC_DATA]" at bounding box center [284, 274] width 108 height 18
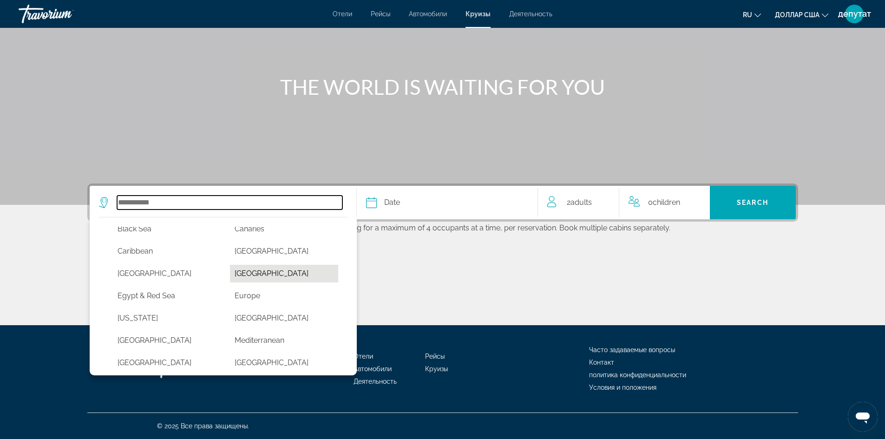
type input "**********"
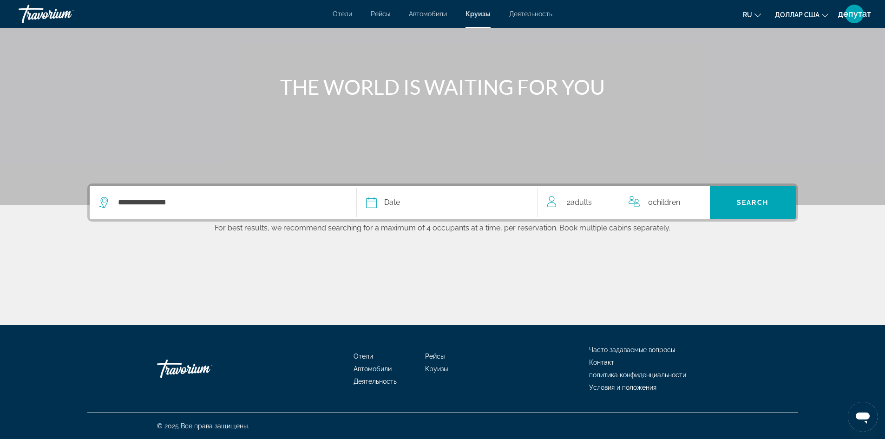
click at [386, 203] on span "Date" at bounding box center [392, 202] width 16 height 13
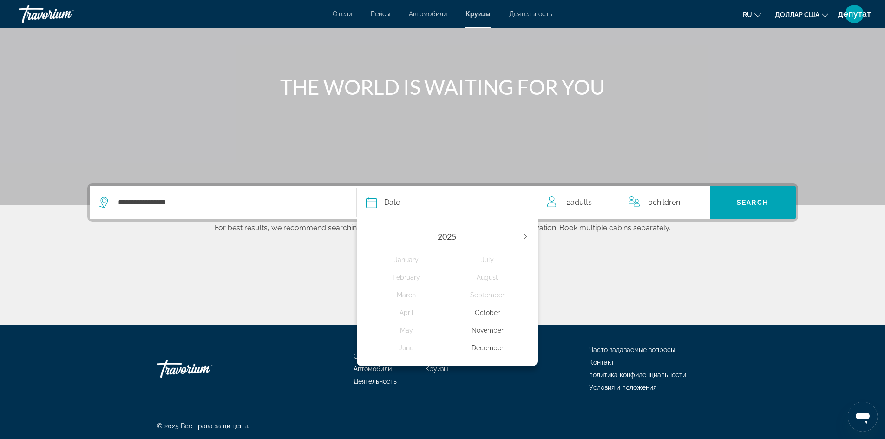
click at [493, 346] on div "December" at bounding box center [487, 347] width 81 height 17
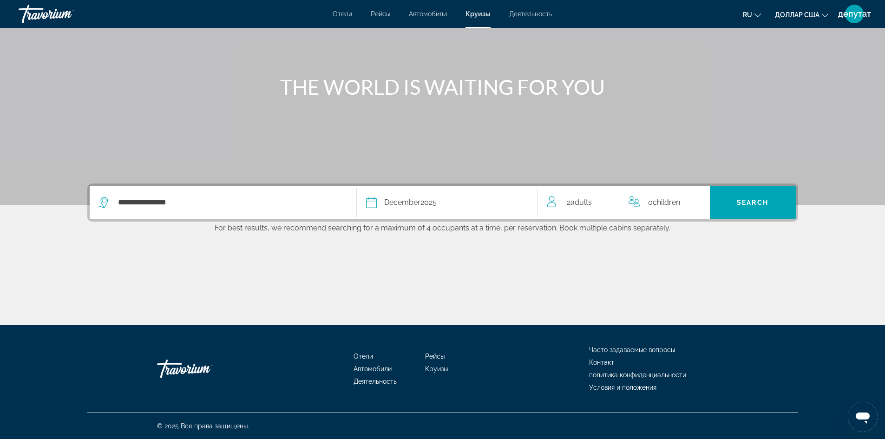
click at [575, 201] on span "Adults" at bounding box center [580, 202] width 21 height 9
click at [602, 202] on icon "Increment adults" at bounding box center [605, 200] width 8 height 11
click at [603, 202] on icon "Increment adults" at bounding box center [605, 200] width 8 height 11
click at [554, 199] on icon "Decrement adults" at bounding box center [551, 200] width 8 height 11
click at [696, 199] on icon "Increment children" at bounding box center [696, 200] width 8 height 8
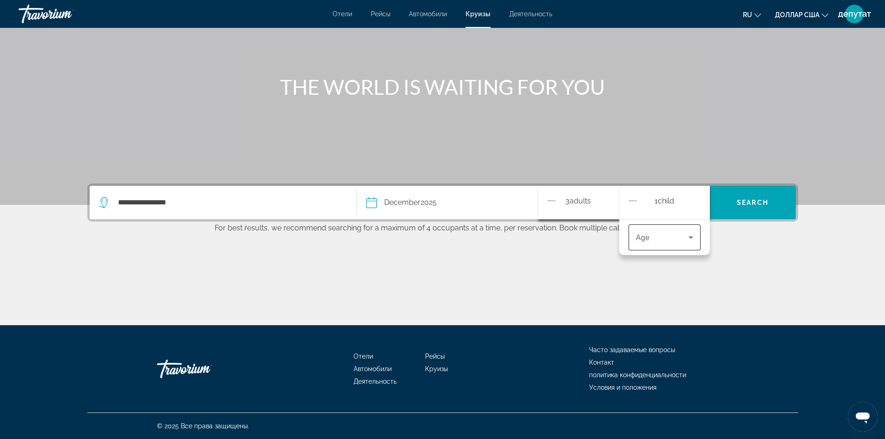
click at [692, 236] on icon "Travelers: 3 adults, 1 child" at bounding box center [690, 237] width 11 height 11
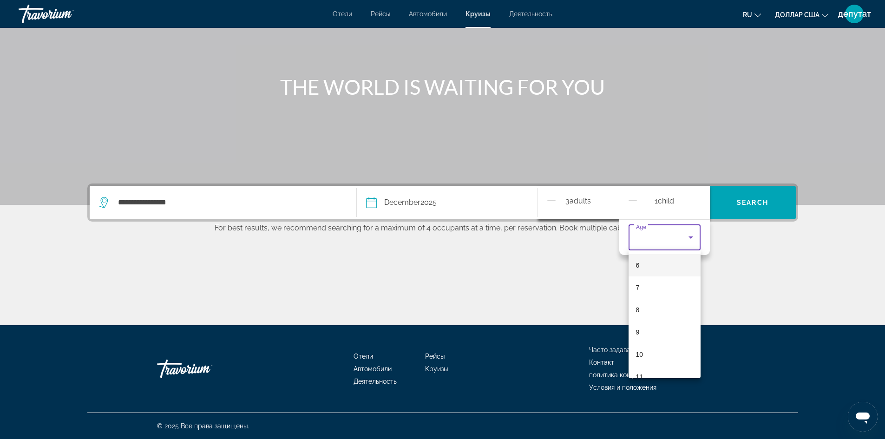
scroll to position [147, 0]
click at [637, 361] on font "11" at bounding box center [639, 362] width 7 height 7
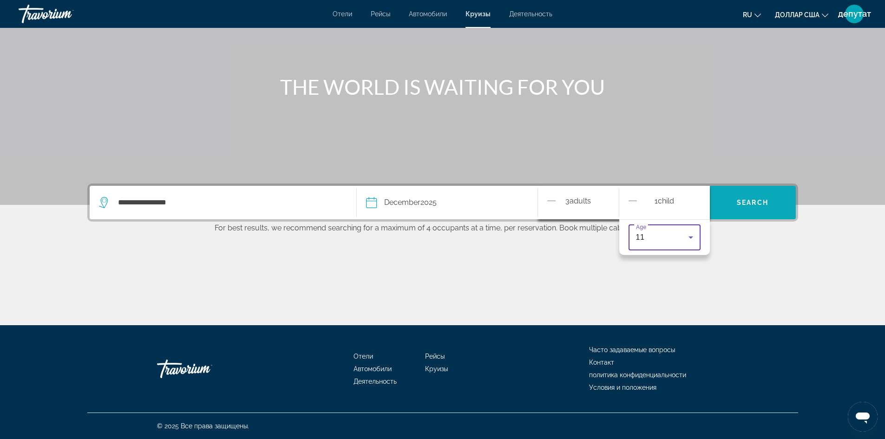
click at [745, 201] on span "Search" at bounding box center [753, 202] width 32 height 7
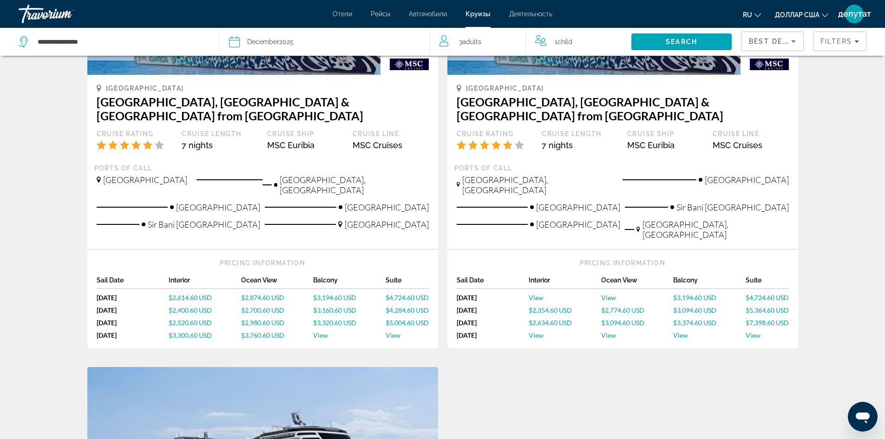
scroll to position [172, 0]
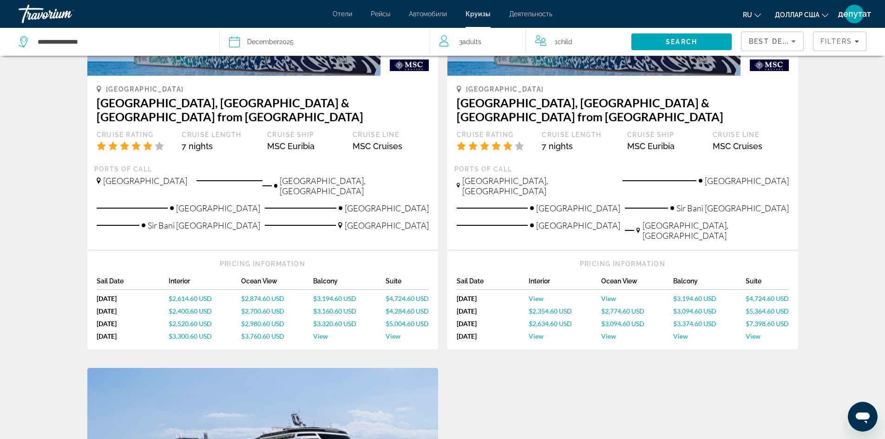
click at [321, 332] on span "View" at bounding box center [320, 336] width 15 height 8
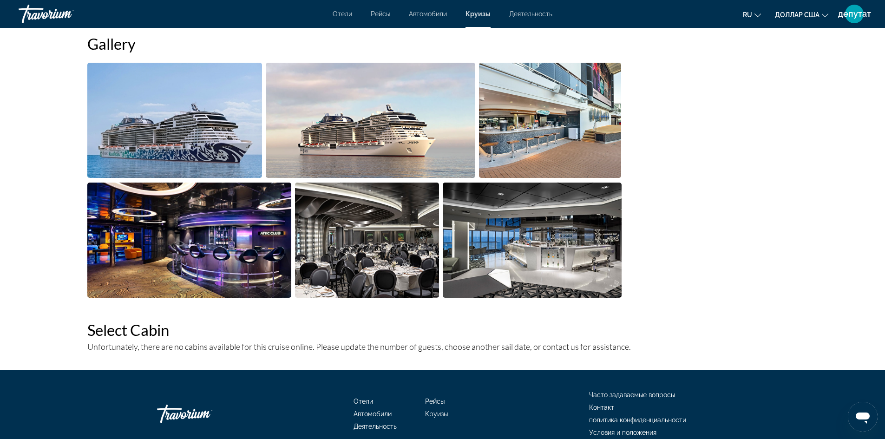
scroll to position [531, 0]
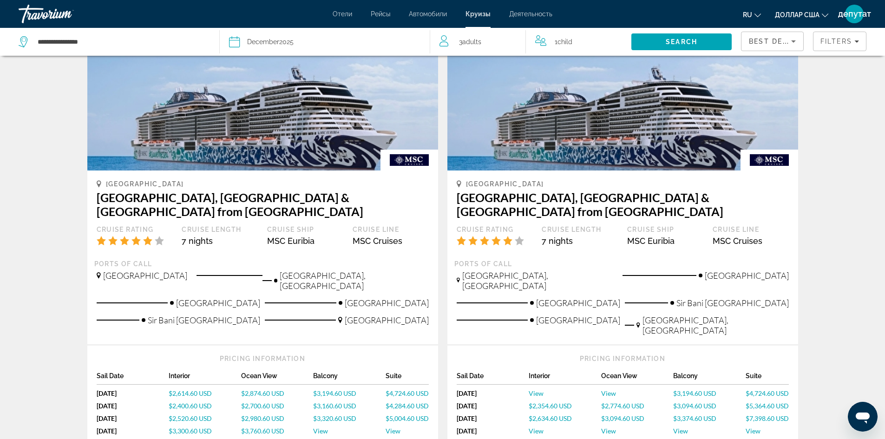
scroll to position [46, 0]
